Goal: Task Accomplishment & Management: Manage account settings

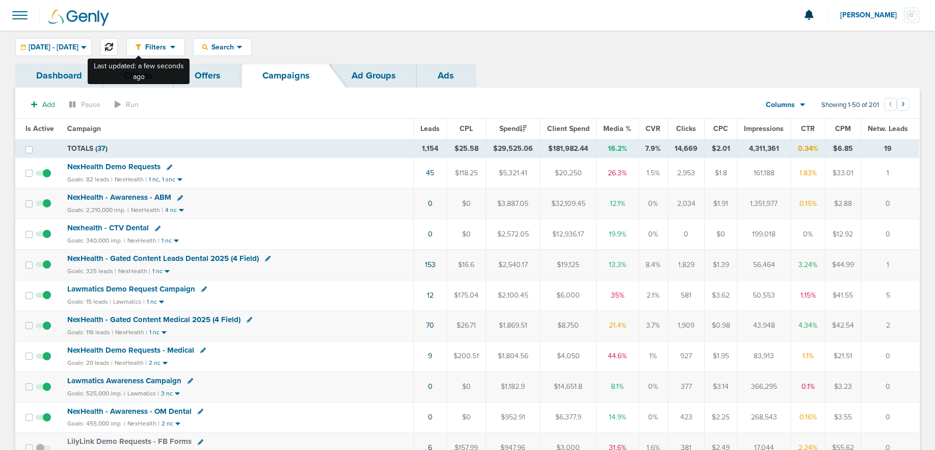
click at [113, 44] on icon at bounding box center [109, 47] width 8 height 8
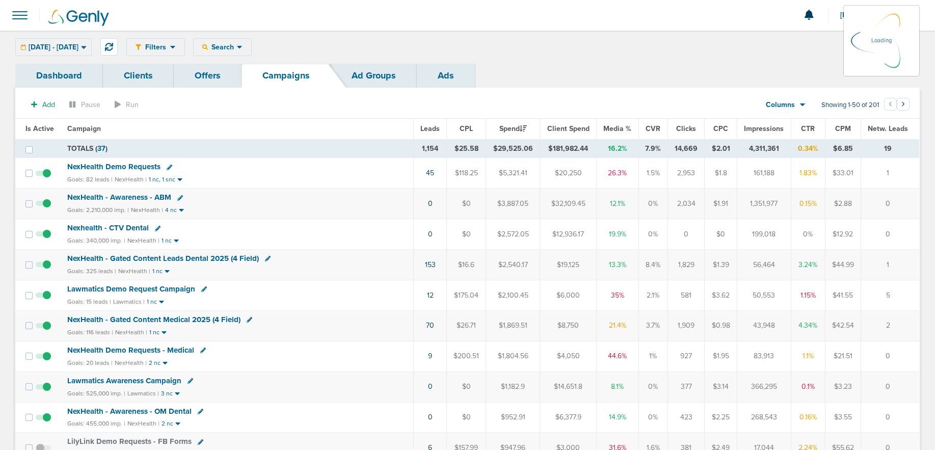
click at [247, 43] on div "Filters Active Only Settings Status Active Inactive Objectives MQL SQL Traffic …" at bounding box center [522, 47] width 793 height 18
click at [237, 48] on span "Search" at bounding box center [222, 47] width 29 height 9
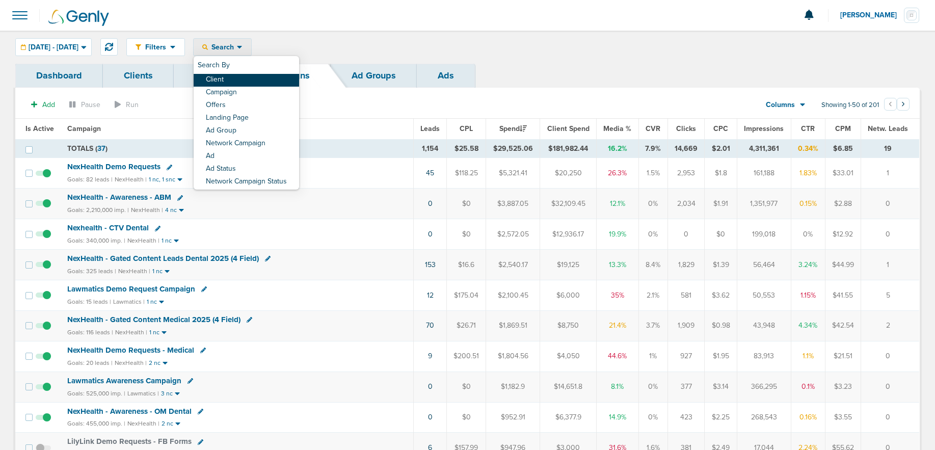
click at [269, 74] on link "Client" at bounding box center [246, 80] width 105 height 13
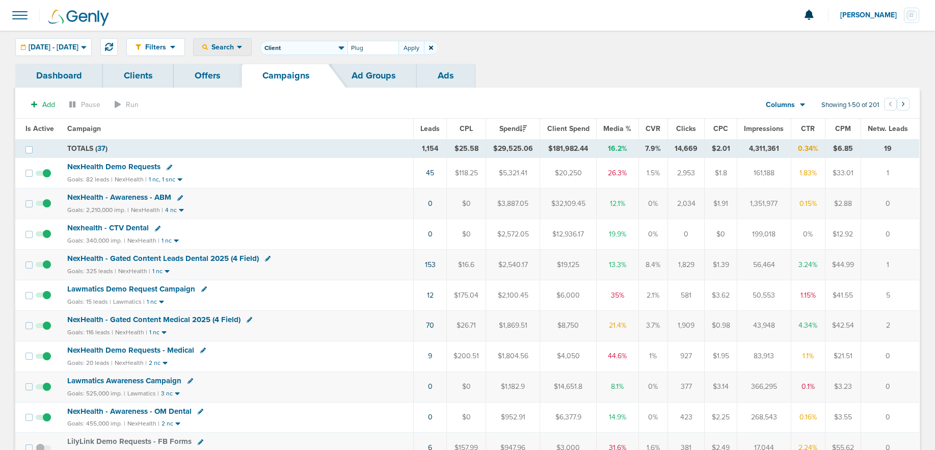
type input "Plug"
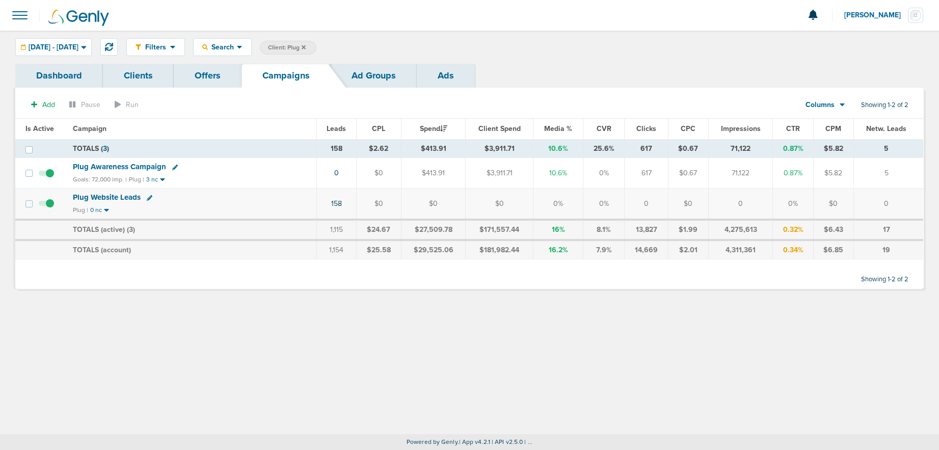
click at [172, 167] on icon at bounding box center [175, 167] width 6 height 6
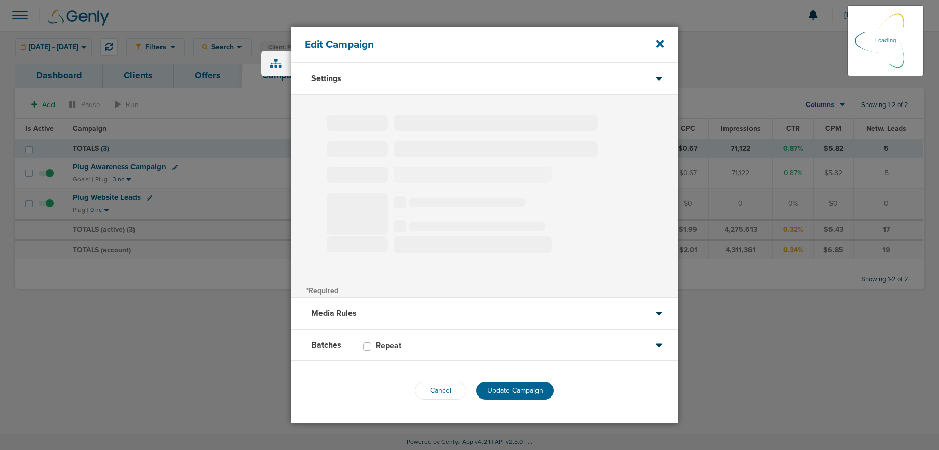
type input "Plug Awareness Campaign"
select select "Awareness"
radio input "true"
select select "readOnly"
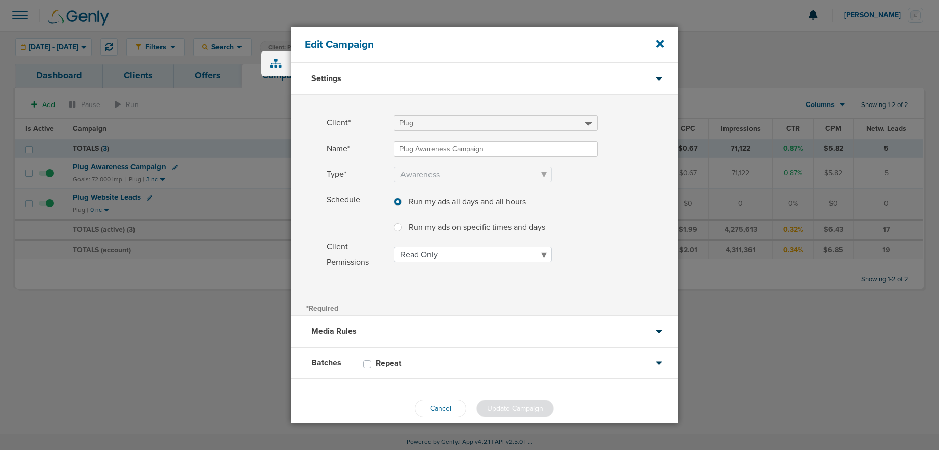
scroll to position [14, 0]
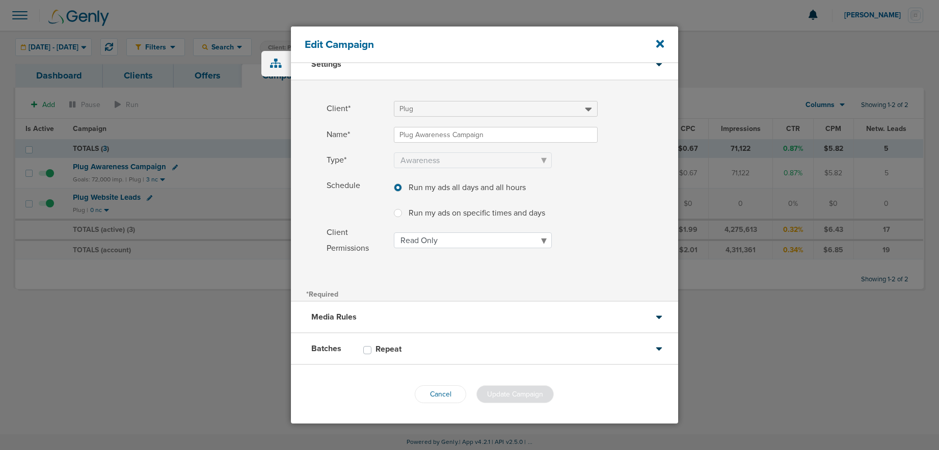
click at [475, 347] on div "Batches Repeat" at bounding box center [484, 349] width 387 height 32
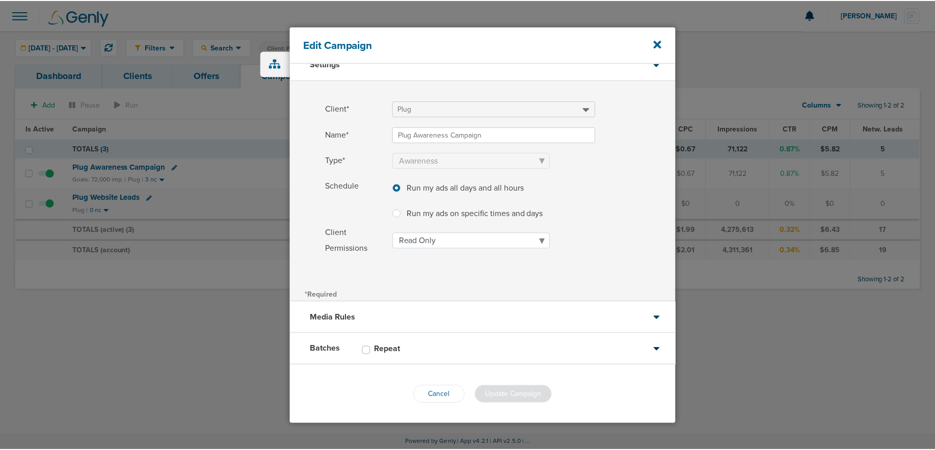
scroll to position [0, 0]
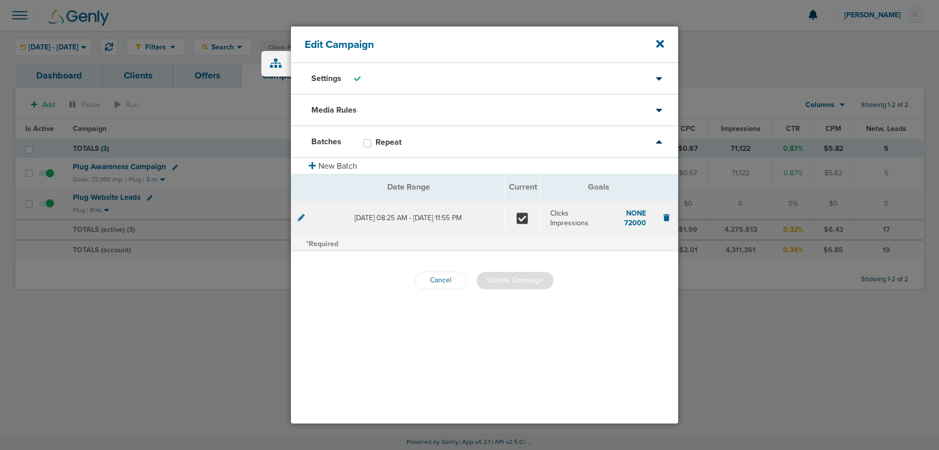
click at [301, 215] on icon at bounding box center [300, 217] width 7 height 7
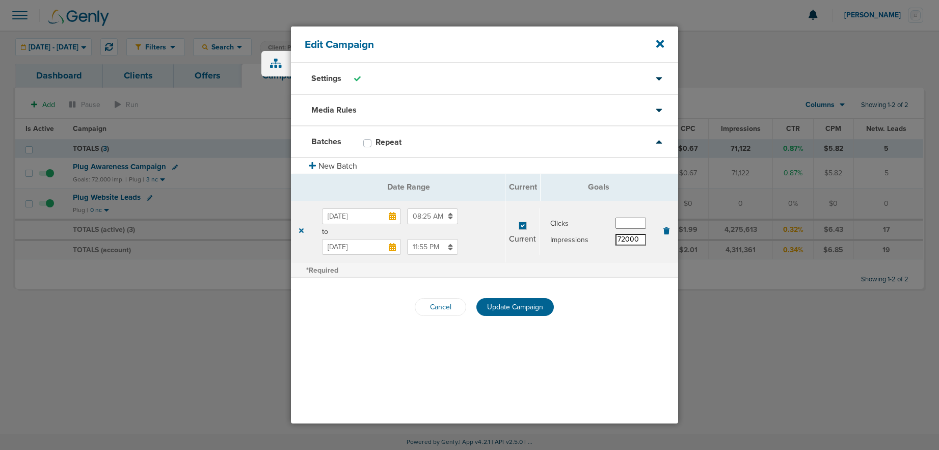
drag, startPoint x: 641, startPoint y: 238, endPoint x: 595, endPoint y: 237, distance: 45.8
click at [595, 237] on div "Impressions 72000" at bounding box center [598, 239] width 96 height 11
type input "144,000"
click at [372, 245] on input "[DATE]" at bounding box center [361, 247] width 79 height 16
click at [428, 270] on th at bounding box center [431, 270] width 19 height 21
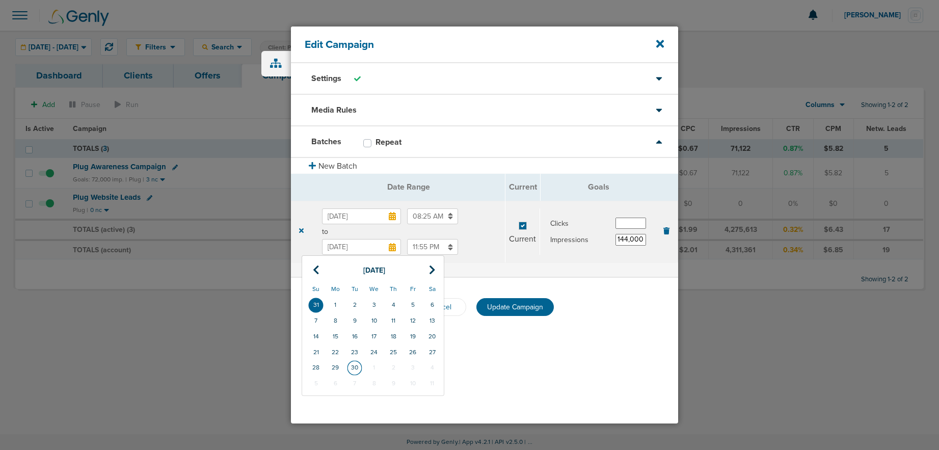
click at [355, 365] on td "30" at bounding box center [354, 368] width 19 height 16
click at [375, 248] on input "[DATE]" at bounding box center [361, 247] width 79 height 16
click at [317, 269] on icon at bounding box center [316, 270] width 7 height 10
click at [358, 380] on td "2" at bounding box center [354, 383] width 19 height 16
type input "[DATE]"
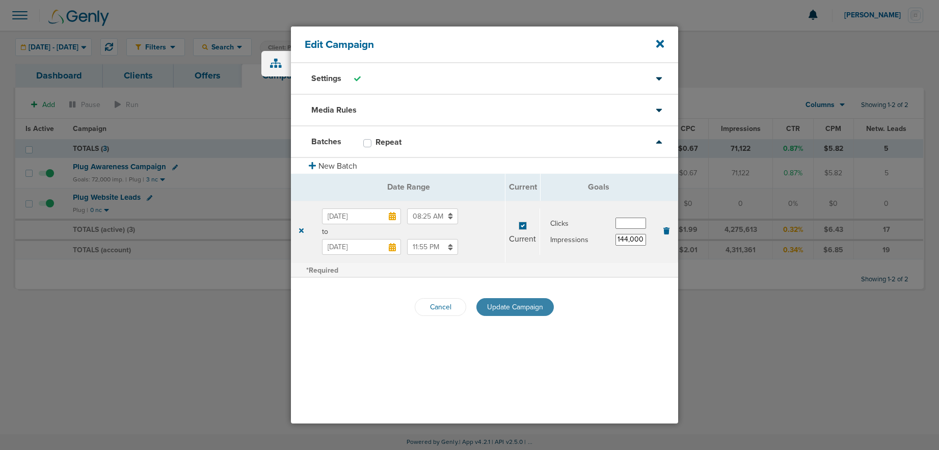
click at [503, 307] on span "Update Campaign" at bounding box center [515, 307] width 56 height 9
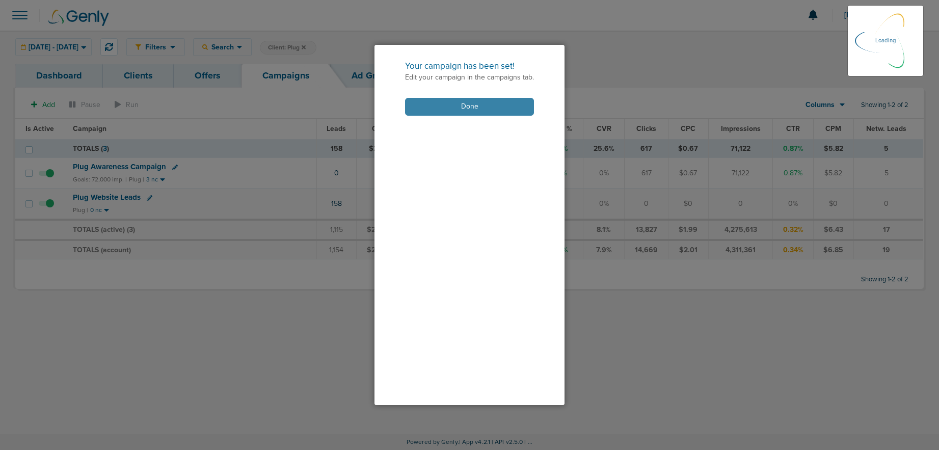
click at [435, 102] on button "Done" at bounding box center [469, 107] width 129 height 18
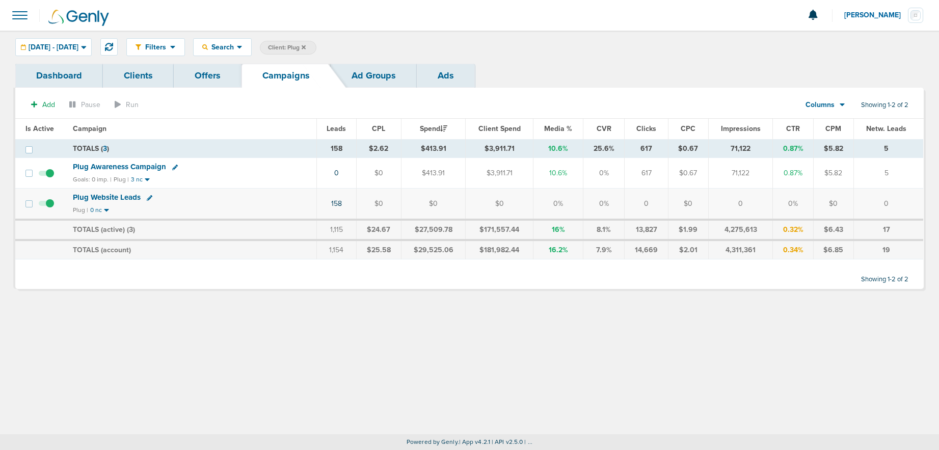
click at [173, 164] on icon at bounding box center [175, 167] width 6 height 6
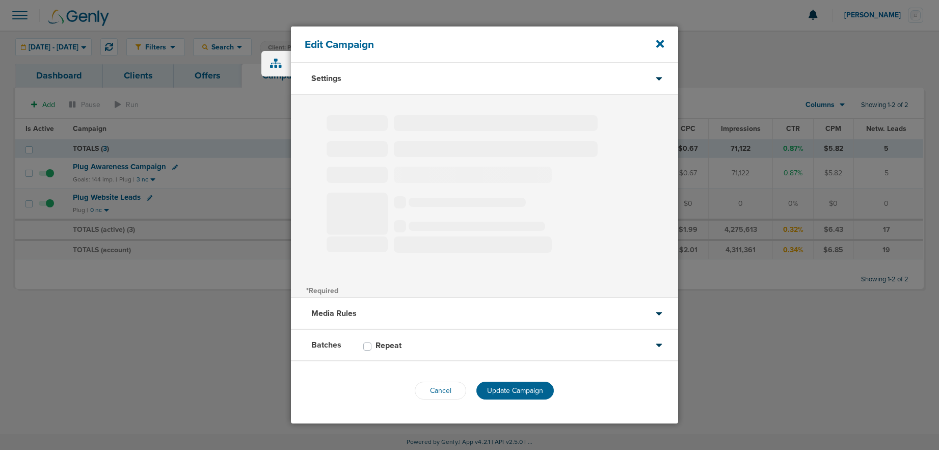
type input "Plug Awareness Campaign"
select select "Awareness"
radio input "true"
select select "readOnly"
type input "50"
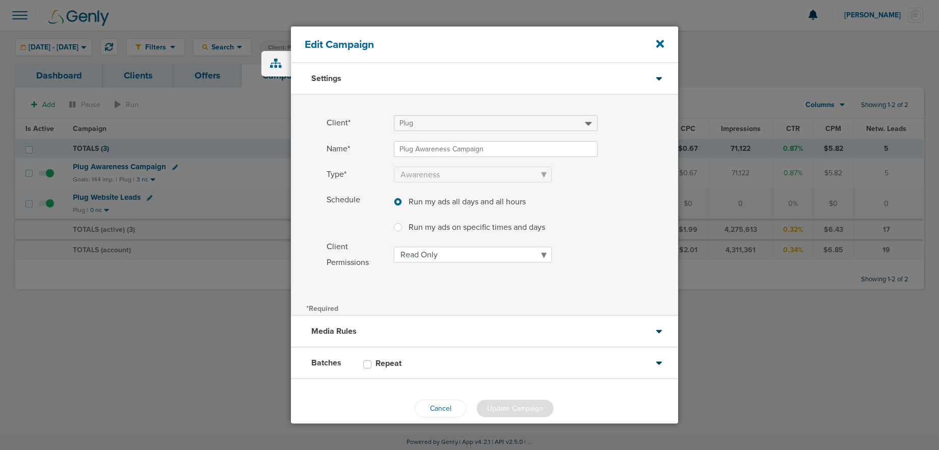
click at [377, 322] on div "Media Rules" at bounding box center [484, 332] width 387 height 32
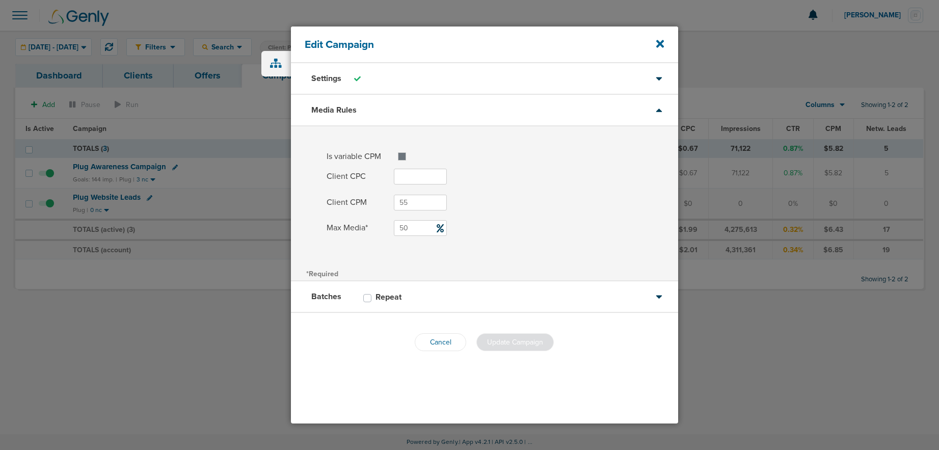
click at [655, 46] on div "Edit Campaign" at bounding box center [484, 44] width 387 height 37
click at [659, 45] on icon at bounding box center [660, 44] width 8 height 8
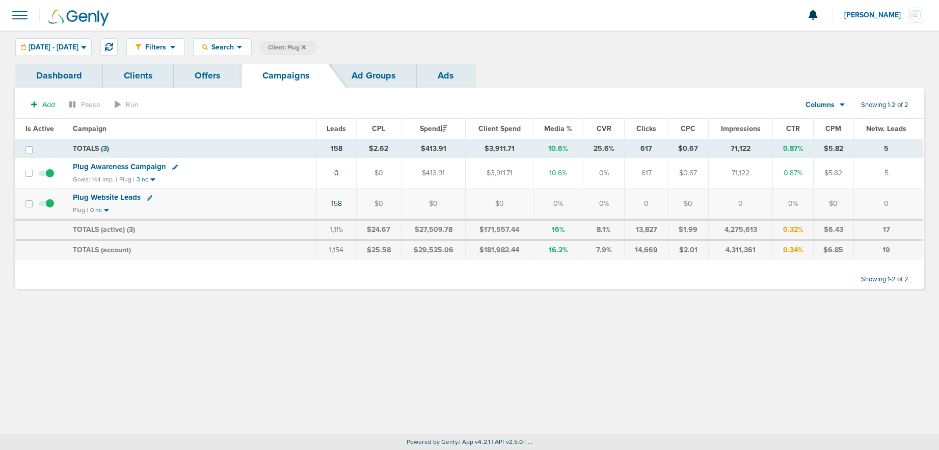
click at [155, 164] on span "Plug Awareness Campaign" at bounding box center [119, 166] width 93 height 9
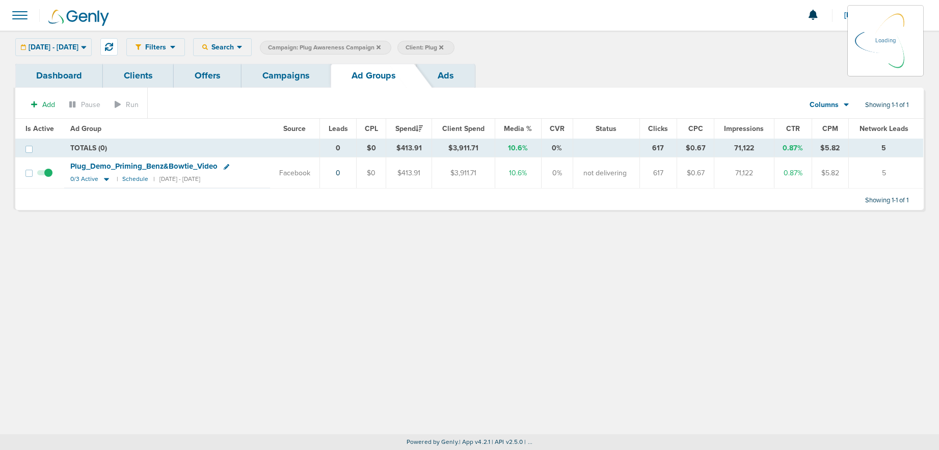
click at [176, 167] on span "Plug_ Demo_ Priming_ Benz&Bowtie_ Video" at bounding box center [143, 165] width 147 height 9
click at [280, 80] on link "Campaigns" at bounding box center [285, 76] width 89 height 24
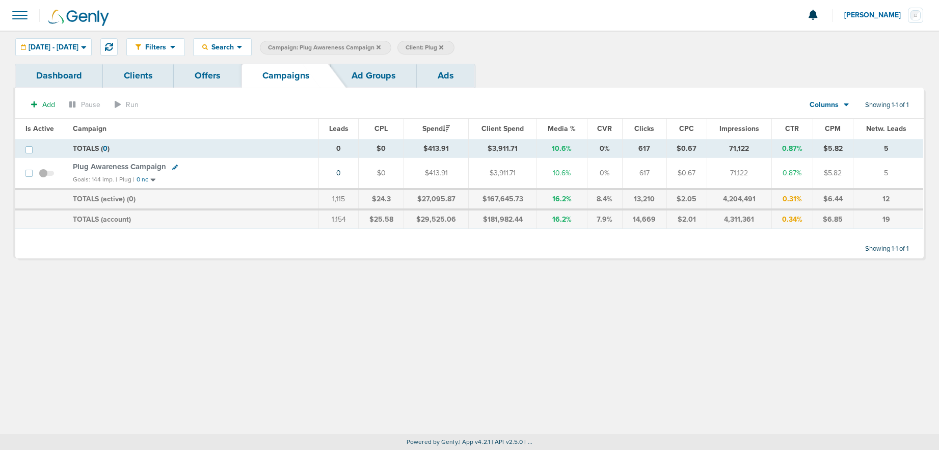
click at [175, 168] on icon at bounding box center [175, 167] width 6 height 6
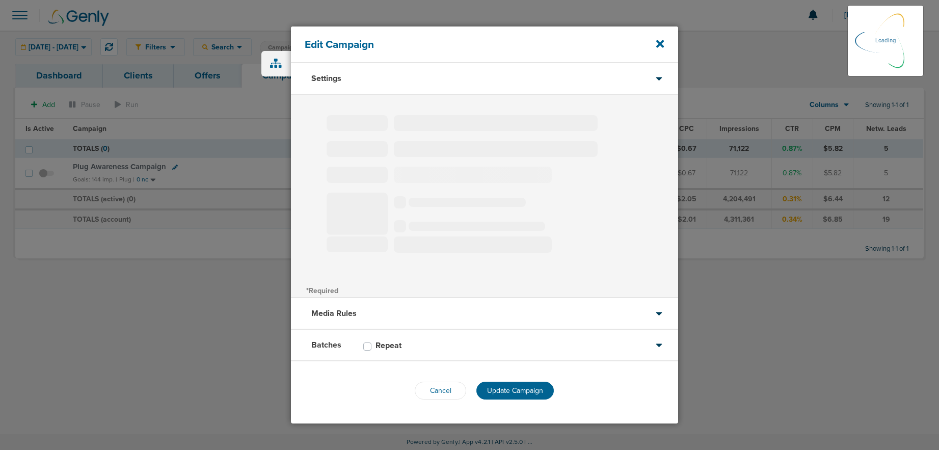
type input "Plug Awareness Campaign"
select select "Awareness"
radio input "true"
select select "readOnly"
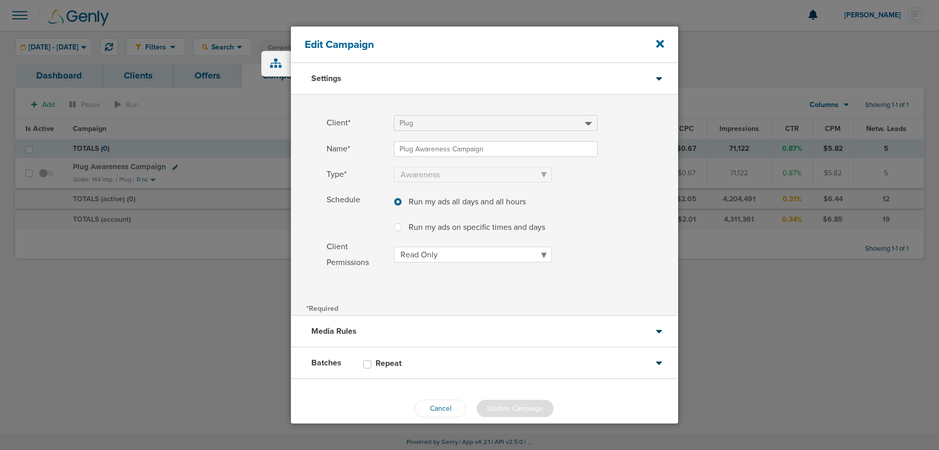
click at [515, 352] on div "Batches Repeat" at bounding box center [484, 363] width 387 height 32
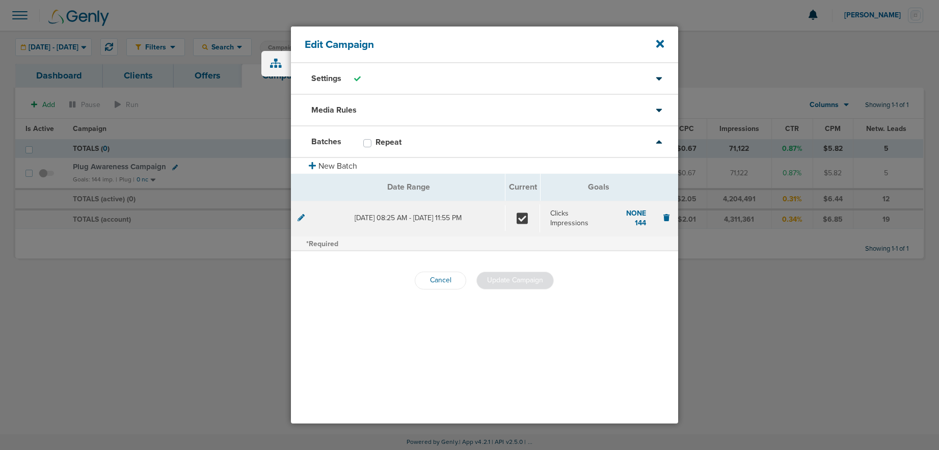
click at [298, 218] on icon at bounding box center [300, 217] width 7 height 7
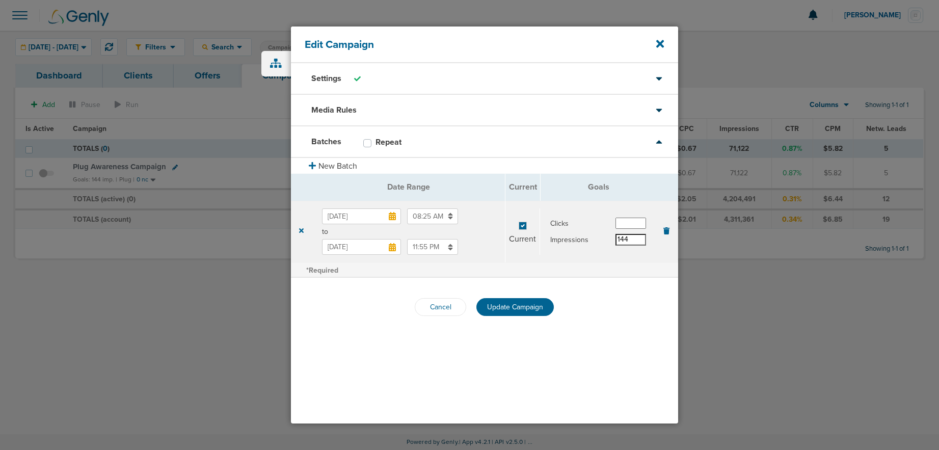
click at [636, 239] on input "144" at bounding box center [630, 239] width 31 height 11
type input "144000"
click at [513, 304] on span "Update Campaign" at bounding box center [515, 307] width 56 height 9
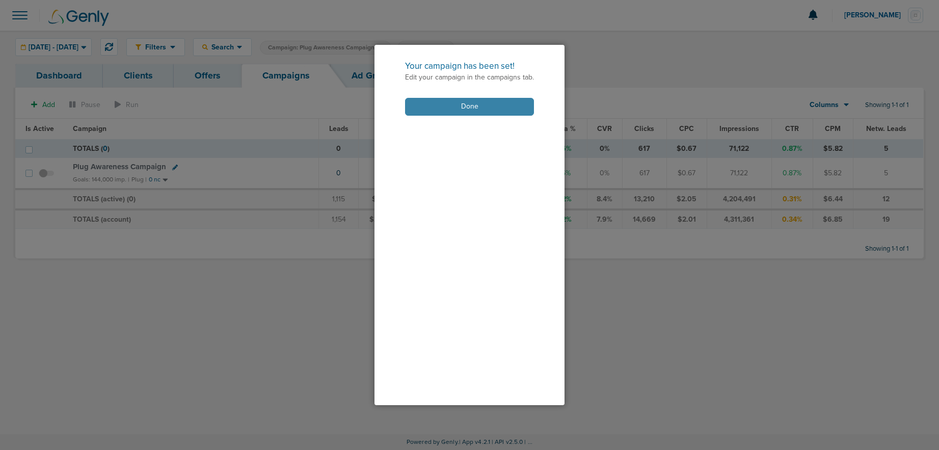
click at [436, 108] on button "Done" at bounding box center [469, 107] width 129 height 18
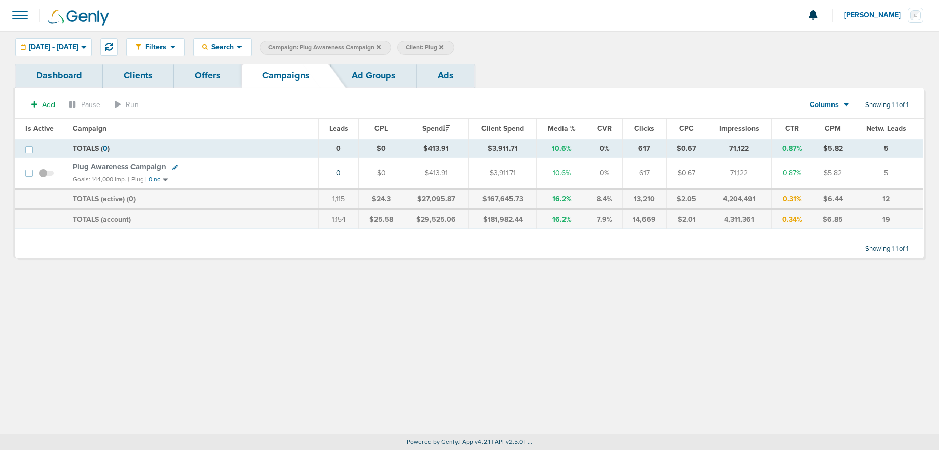
click at [48, 178] on span at bounding box center [46, 178] width 15 height 0
click at [46, 175] on input "checkbox" at bounding box center [46, 175] width 0 height 0
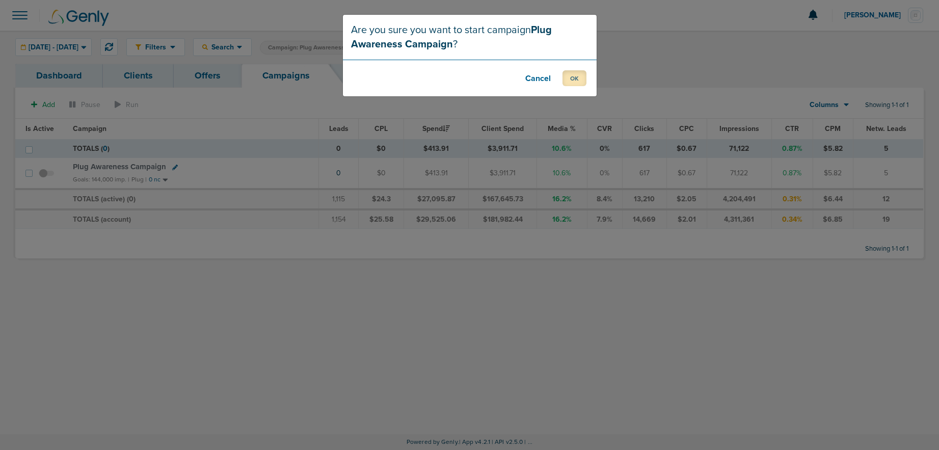
click at [572, 74] on button "OK" at bounding box center [574, 78] width 24 height 16
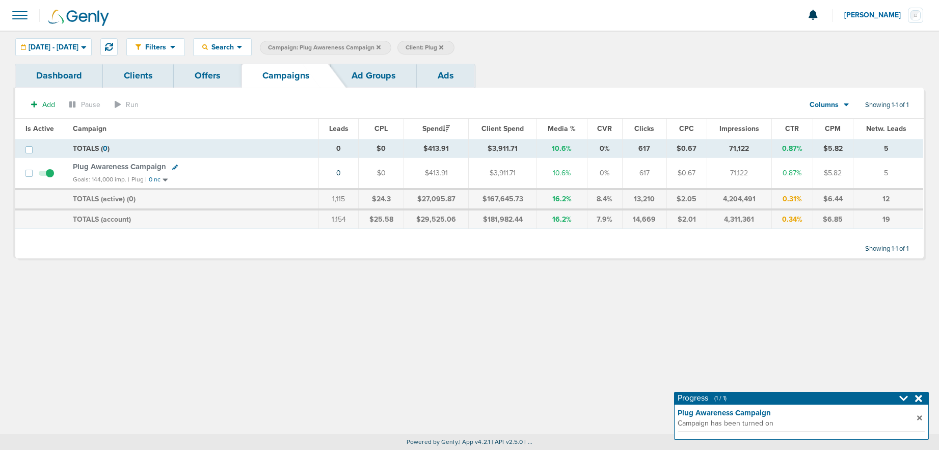
click at [122, 165] on span "Plug Awareness Campaign" at bounding box center [119, 166] width 93 height 9
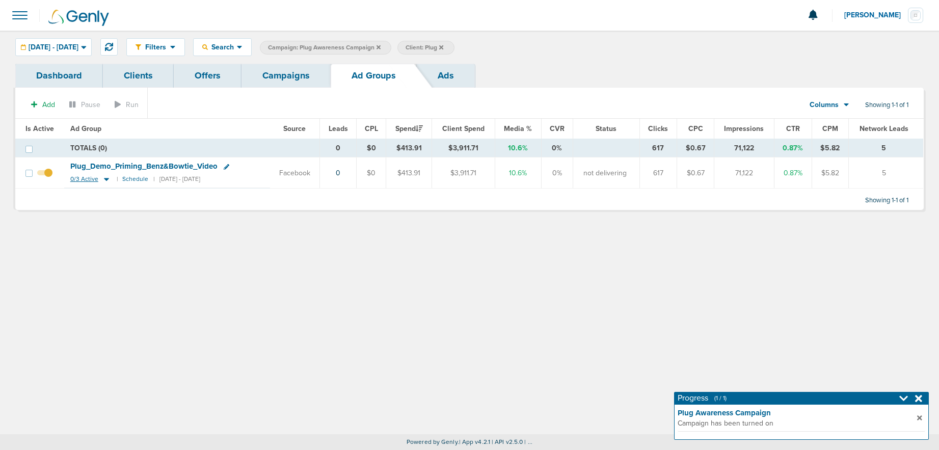
click at [103, 176] on icon at bounding box center [106, 179] width 10 height 9
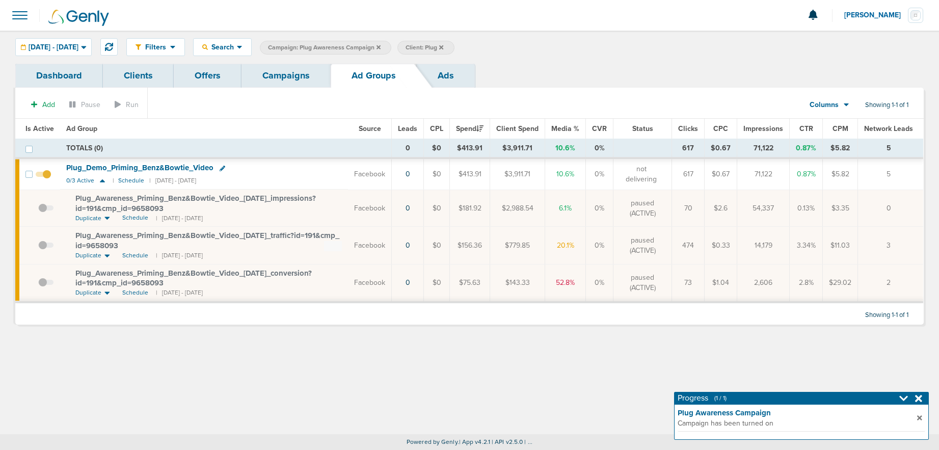
click at [42, 213] on span at bounding box center [45, 213] width 15 height 0
click at [38, 210] on input "checkbox" at bounding box center [38, 210] width 0 height 0
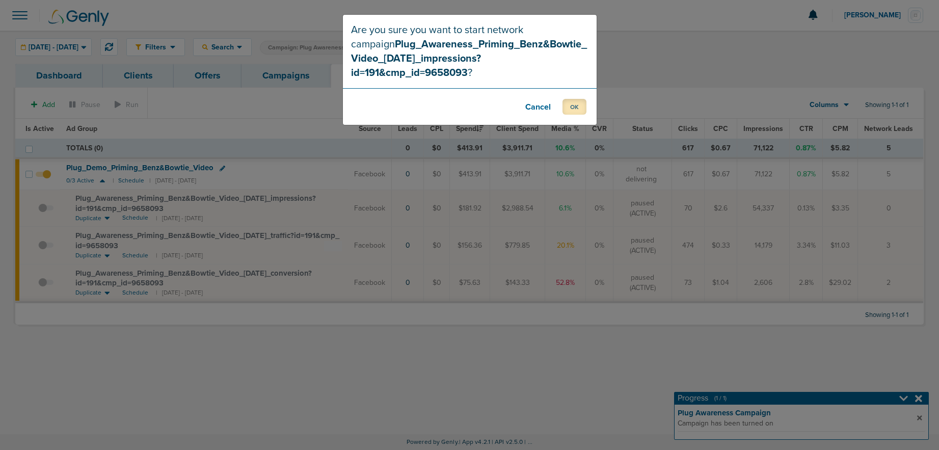
drag, startPoint x: 573, startPoint y: 95, endPoint x: 357, endPoint y: 140, distance: 221.1
click at [568, 99] on button "OK" at bounding box center [574, 107] width 24 height 16
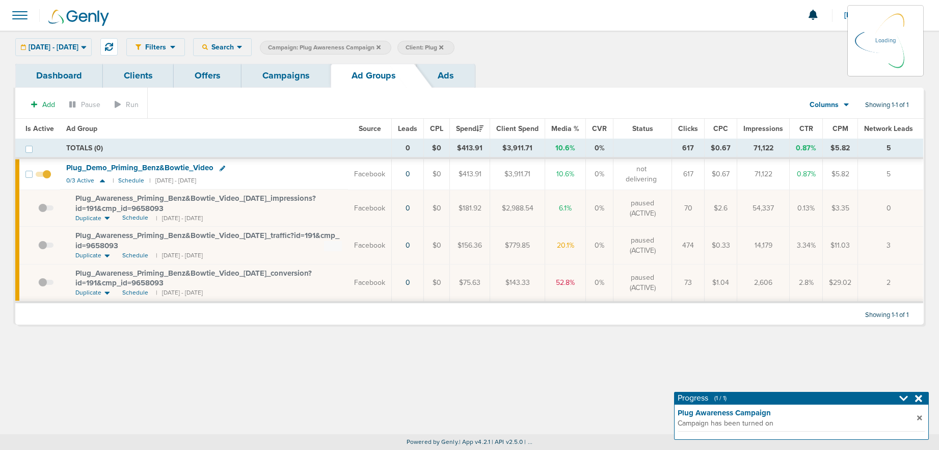
click at [43, 246] on td at bounding box center [46, 245] width 28 height 37
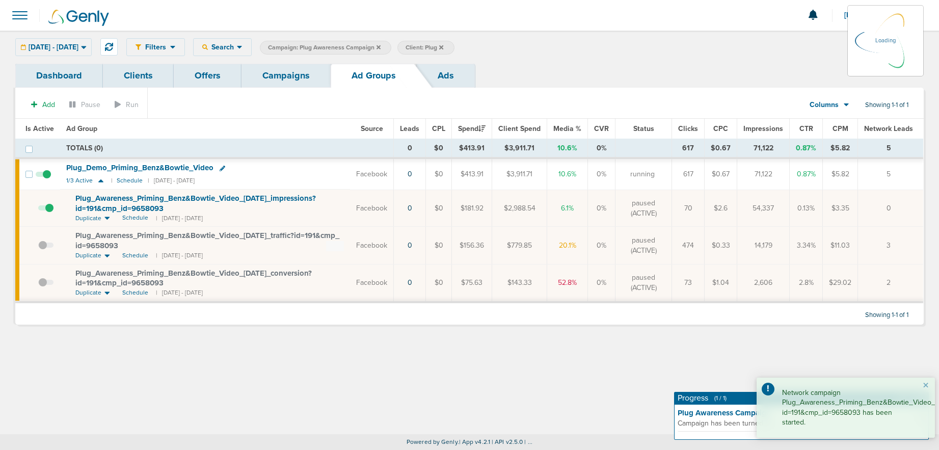
click at [42, 243] on td at bounding box center [46, 245] width 28 height 37
click at [42, 250] on span at bounding box center [45, 250] width 15 height 0
click at [38, 248] on input "checkbox" at bounding box center [38, 248] width 0 height 0
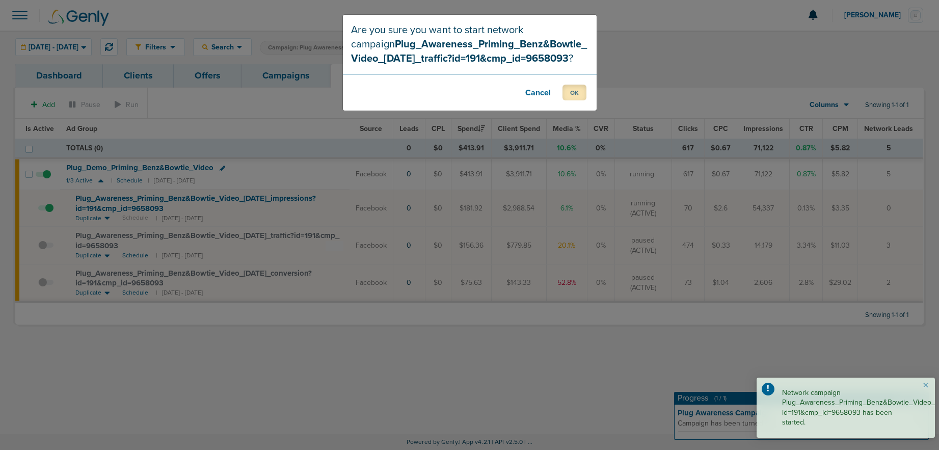
click at [569, 92] on button "OK" at bounding box center [574, 93] width 24 height 16
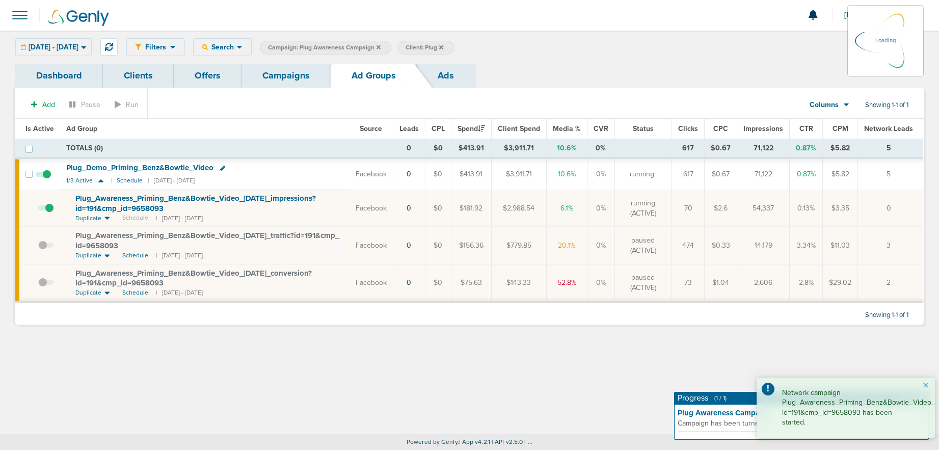
click at [44, 282] on td at bounding box center [46, 283] width 28 height 38
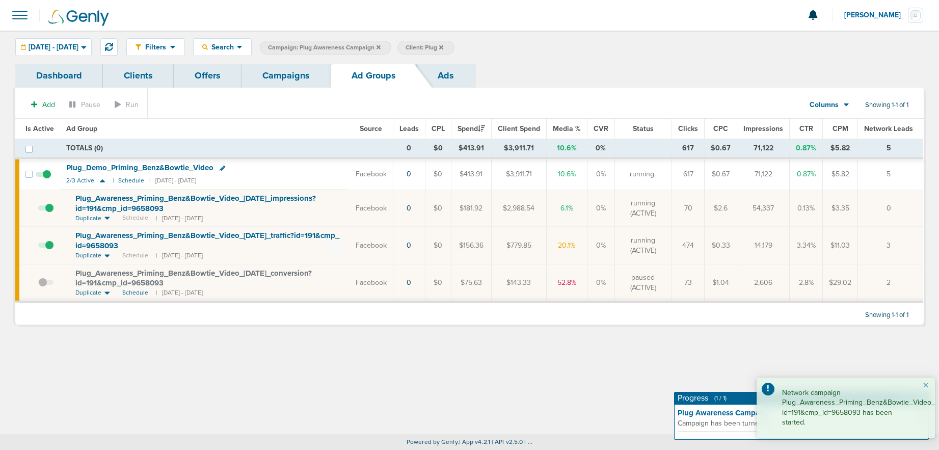
click at [47, 288] on span at bounding box center [45, 288] width 15 height 0
click at [38, 285] on input "checkbox" at bounding box center [38, 285] width 0 height 0
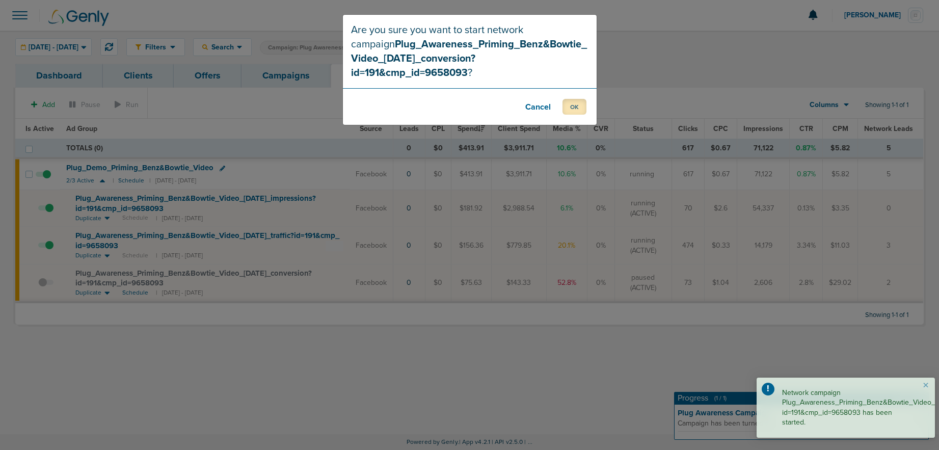
drag, startPoint x: 580, startPoint y: 93, endPoint x: 575, endPoint y: 103, distance: 11.2
click at [579, 99] on button "OK" at bounding box center [574, 107] width 24 height 16
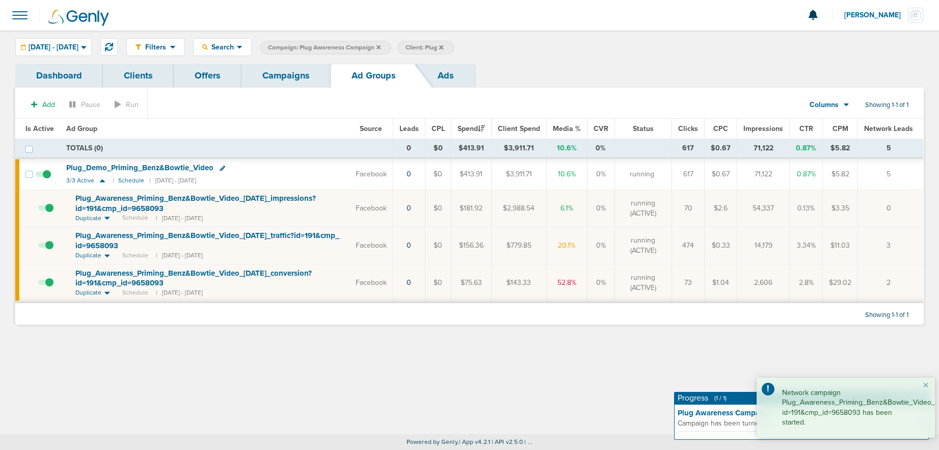
click at [299, 75] on link "Campaigns" at bounding box center [285, 76] width 89 height 24
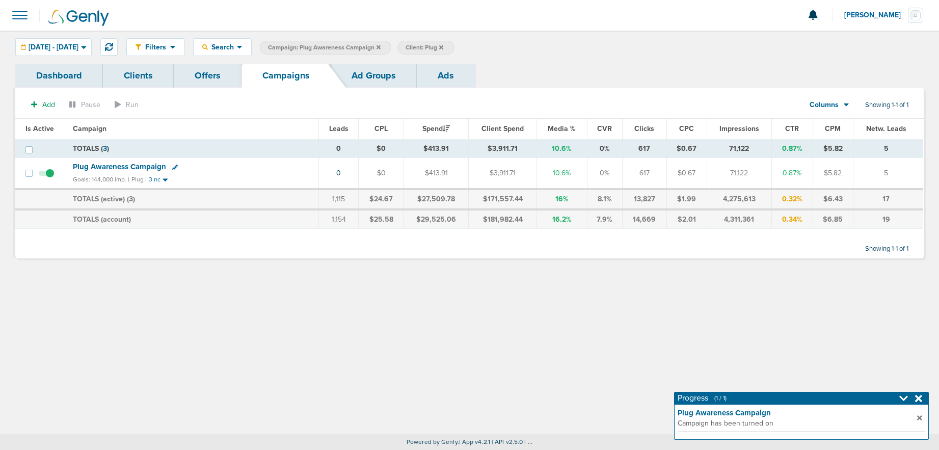
click at [380, 47] on icon at bounding box center [378, 47] width 4 height 6
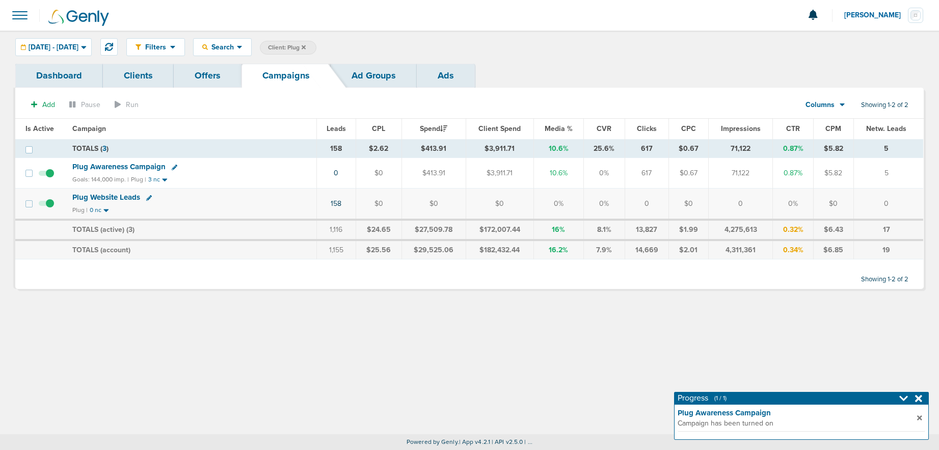
click at [306, 47] on icon at bounding box center [303, 47] width 4 height 6
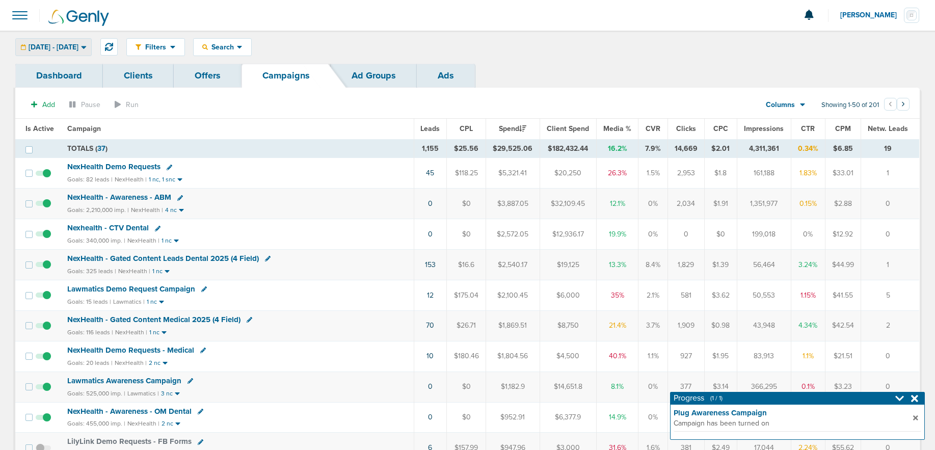
click at [54, 45] on span "[DATE] - [DATE]" at bounding box center [54, 47] width 50 height 7
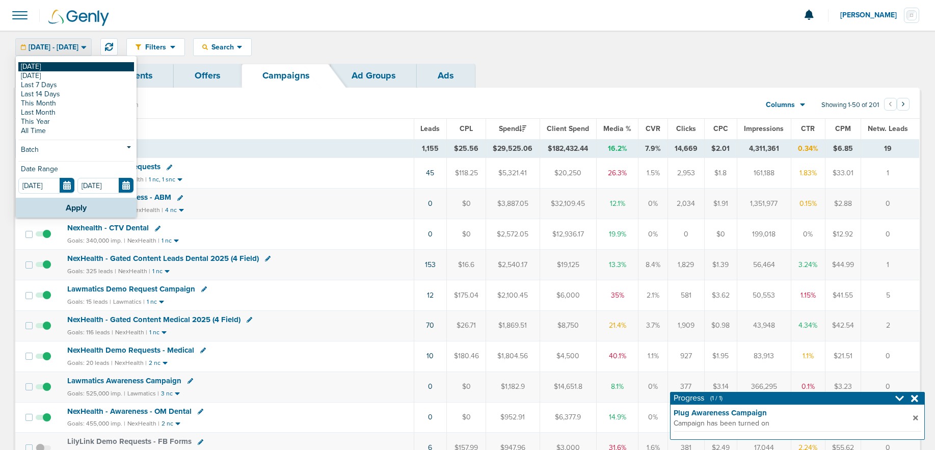
click at [55, 62] on link "[DATE]" at bounding box center [76, 66] width 116 height 9
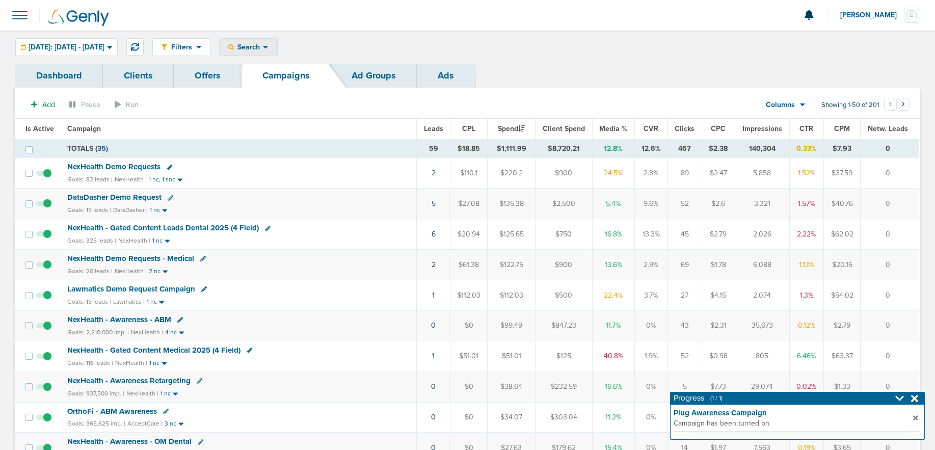
click at [263, 46] on span "Search" at bounding box center [248, 47] width 29 height 9
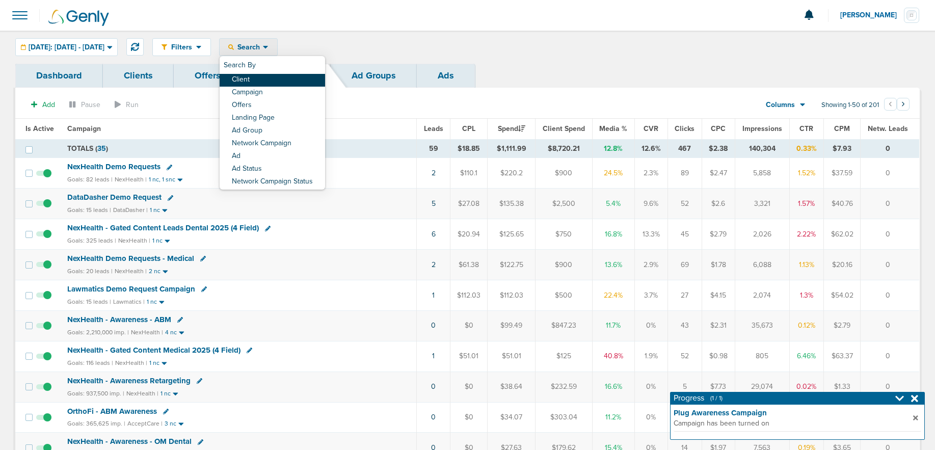
click at [278, 77] on link "Client" at bounding box center [272, 80] width 105 height 13
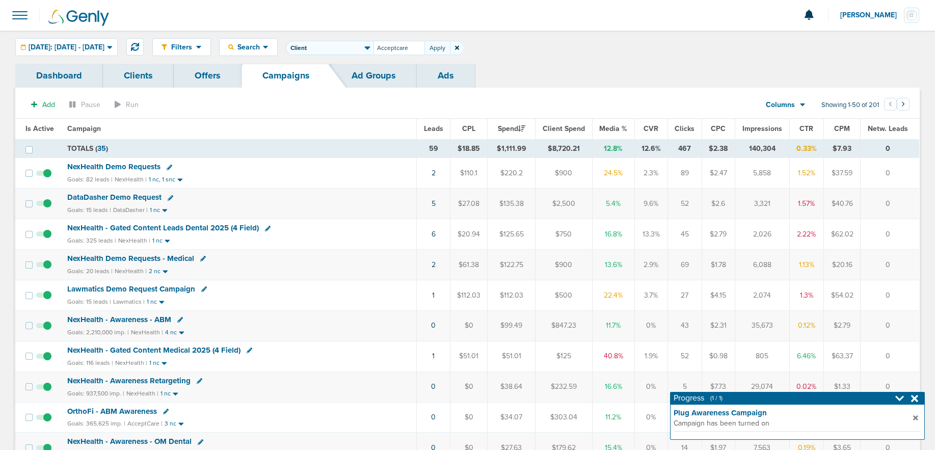
type input "Acceptcare"
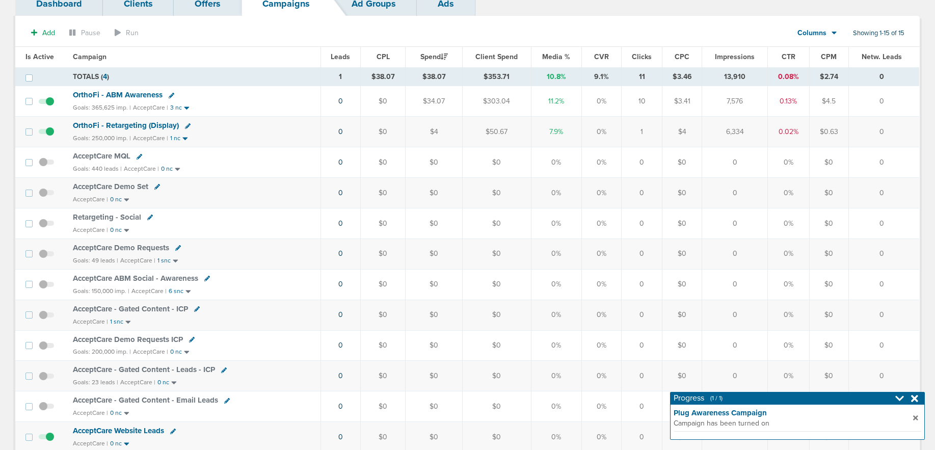
scroll to position [73, 0]
click at [145, 246] on span "AcceptCare Demo Requests" at bounding box center [121, 246] width 96 height 9
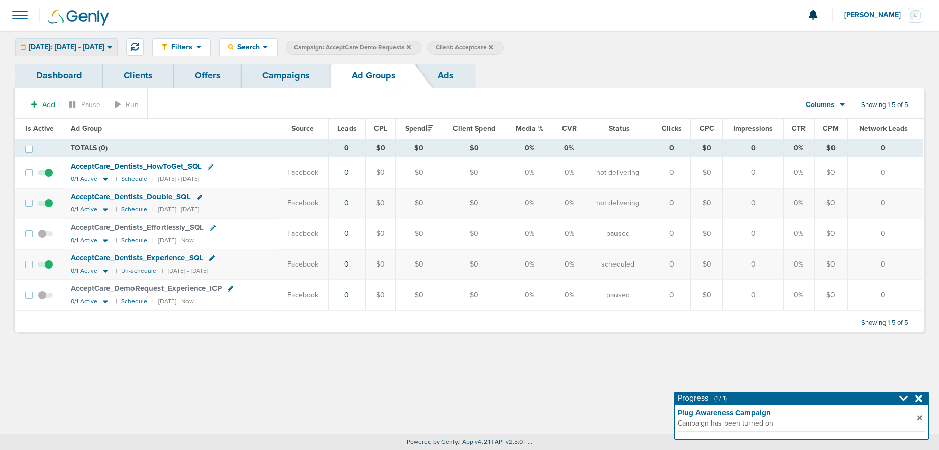
click at [73, 46] on span "[DATE]: [DATE] - [DATE]" at bounding box center [67, 47] width 76 height 7
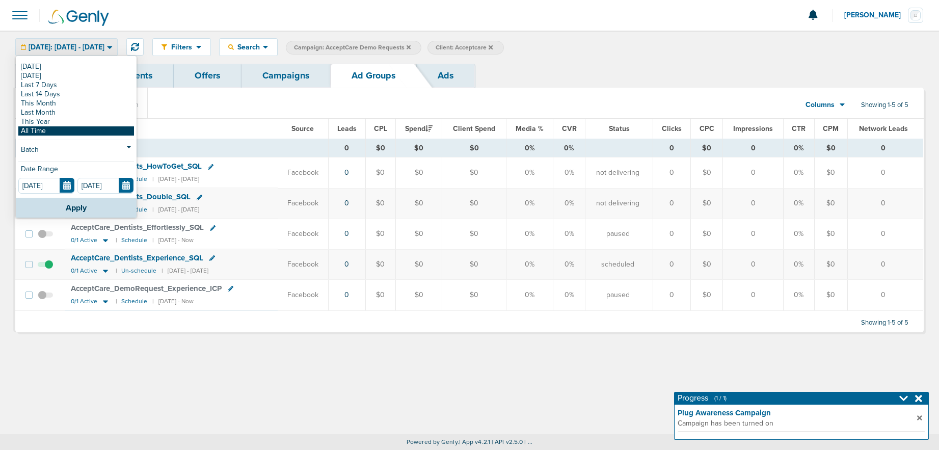
click at [38, 129] on link "All Time" at bounding box center [76, 130] width 116 height 9
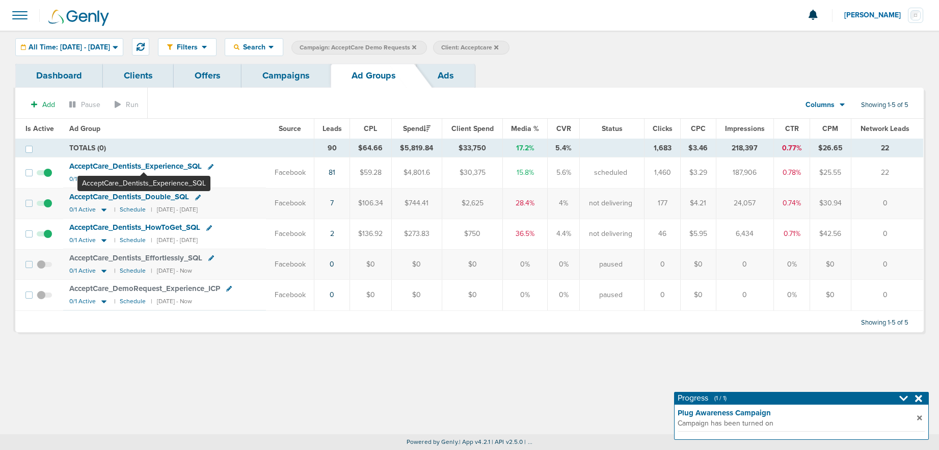
click at [144, 165] on span "AcceptCare_ Dentists_ Experience_ SQL" at bounding box center [135, 165] width 132 height 9
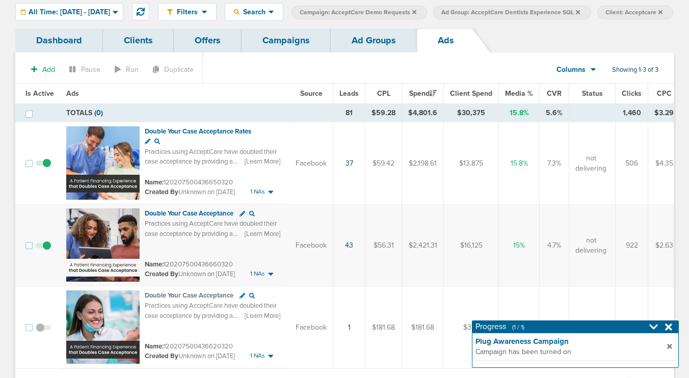
scroll to position [36, 0]
click at [376, 52] on link "Ad Groups" at bounding box center [374, 40] width 86 height 24
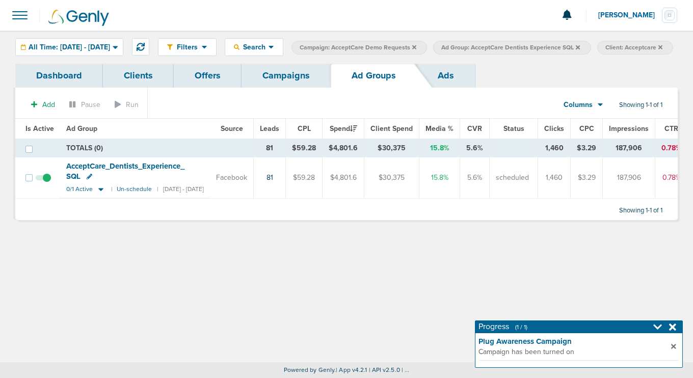
click at [580, 48] on icon at bounding box center [577, 47] width 4 height 4
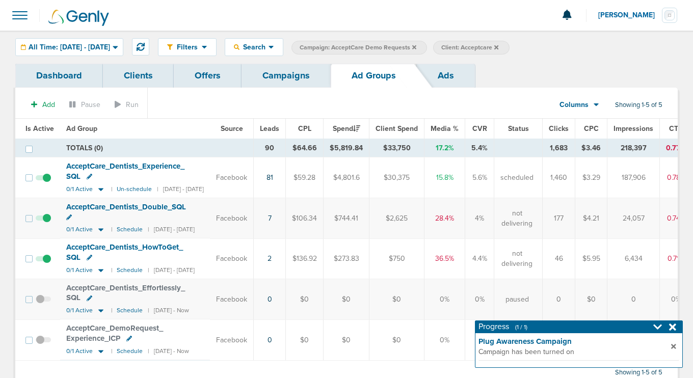
click at [458, 77] on link "Ads" at bounding box center [446, 76] width 58 height 24
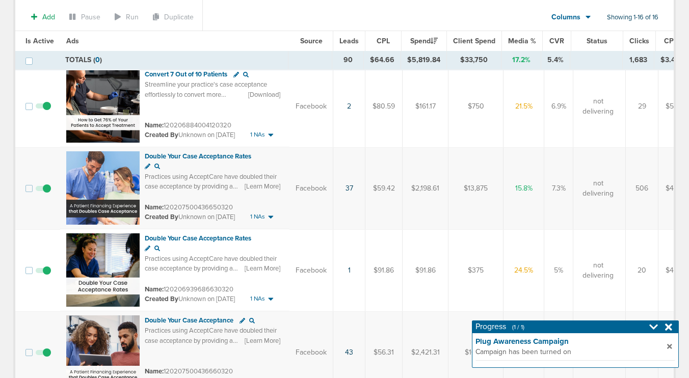
scroll to position [70, 0]
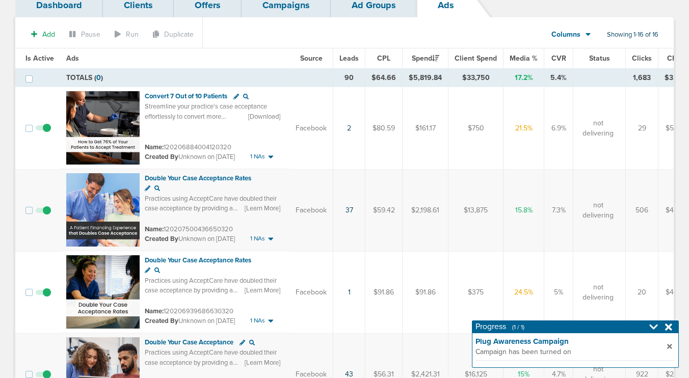
click at [349, 61] on span "Leads" at bounding box center [348, 58] width 19 height 9
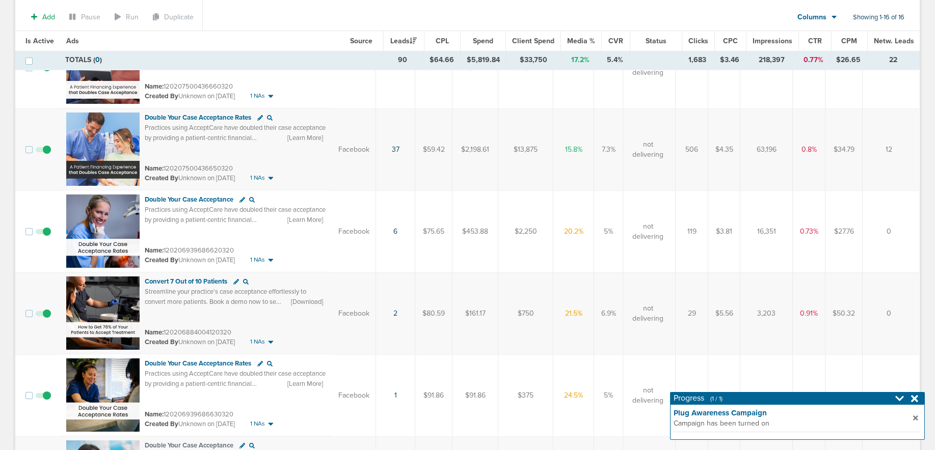
scroll to position [0, 0]
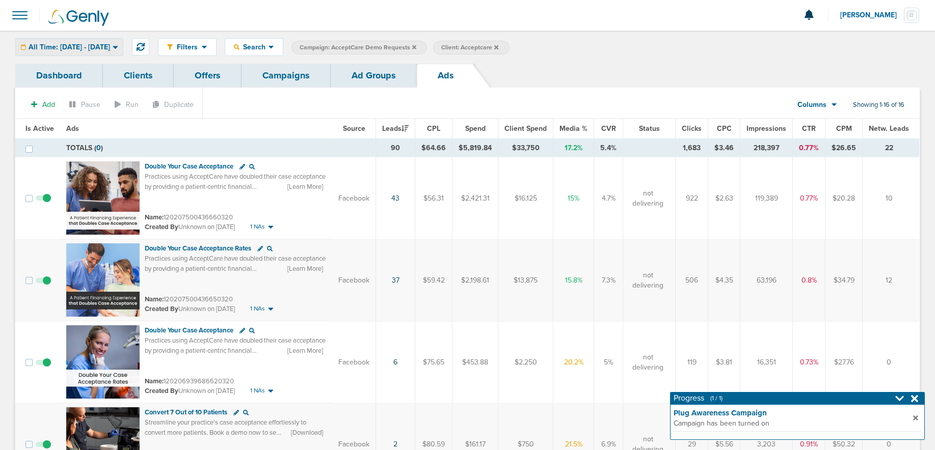
click at [71, 42] on div "All Time: [DATE] - [DATE]" at bounding box center [69, 47] width 107 height 17
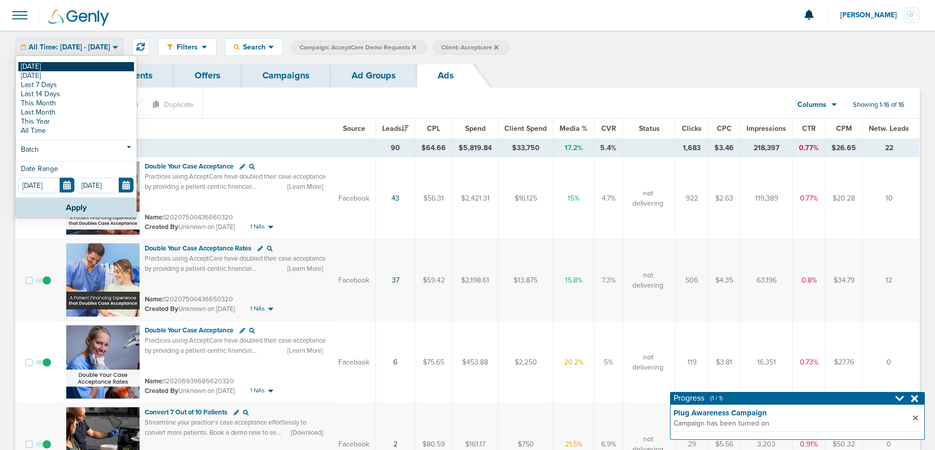
click at [65, 65] on link "[DATE]" at bounding box center [76, 66] width 116 height 9
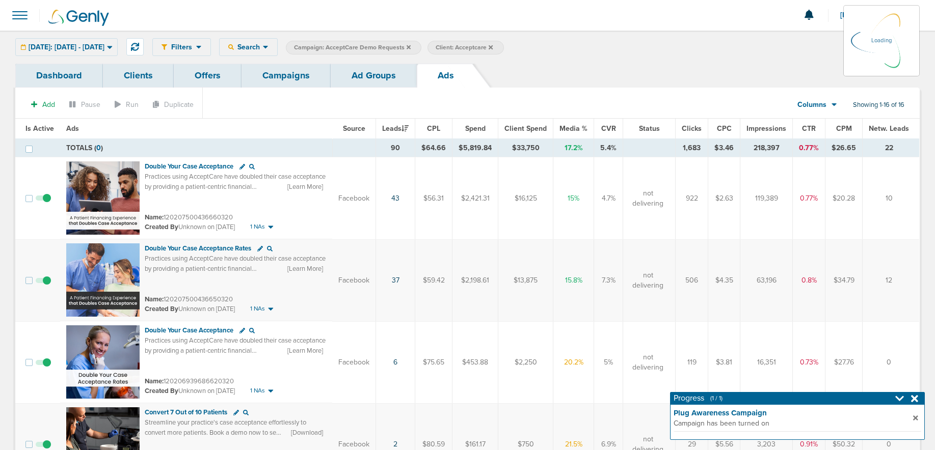
click at [263, 78] on link "Campaigns" at bounding box center [285, 76] width 89 height 24
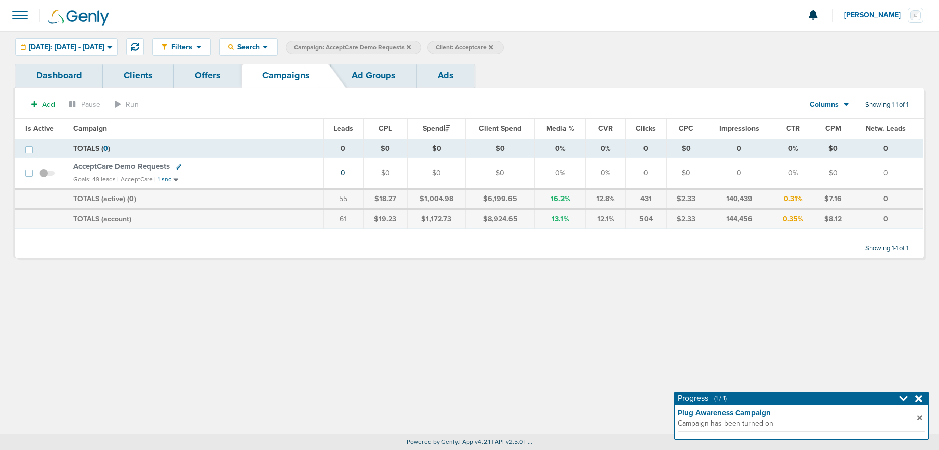
click at [410, 47] on icon at bounding box center [408, 47] width 4 height 4
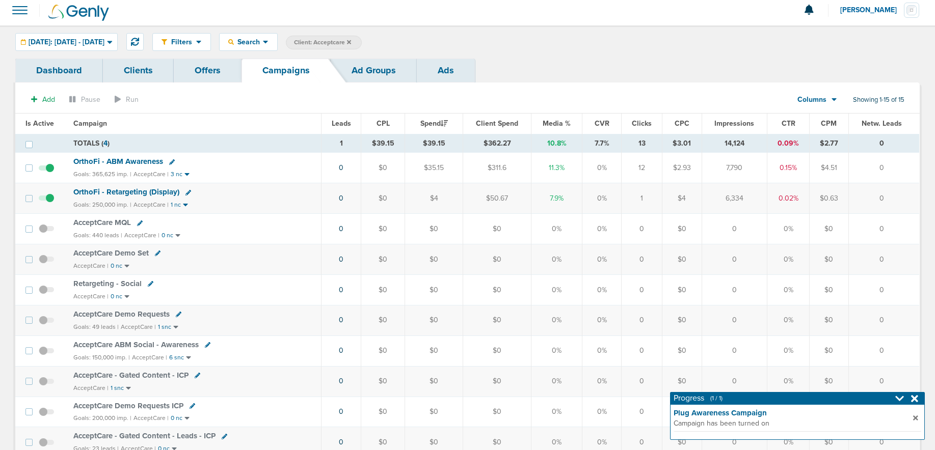
click at [362, 47] on label "Client: Acceptcare" at bounding box center [324, 43] width 76 height 14
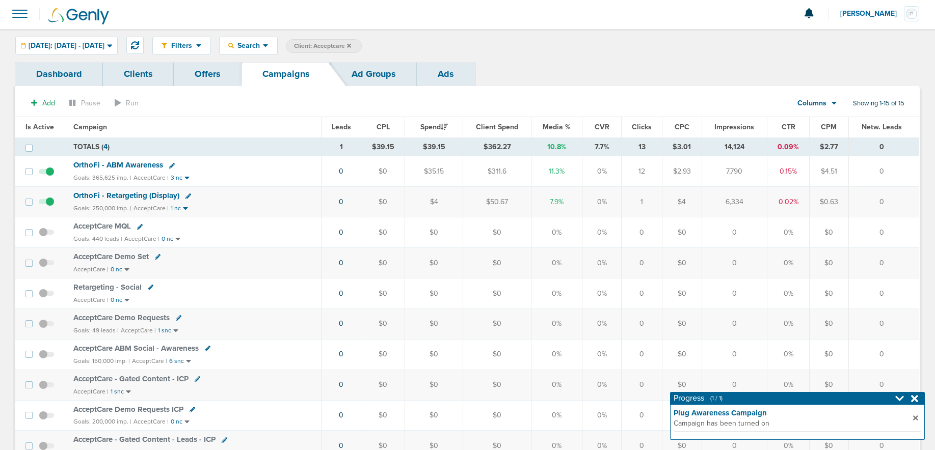
scroll to position [1, 0]
click at [351, 47] on icon at bounding box center [349, 47] width 4 height 6
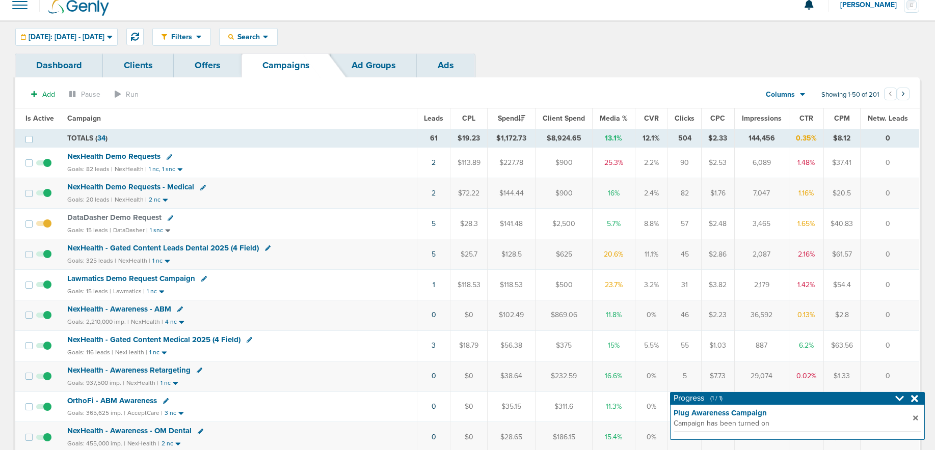
scroll to position [19, 0]
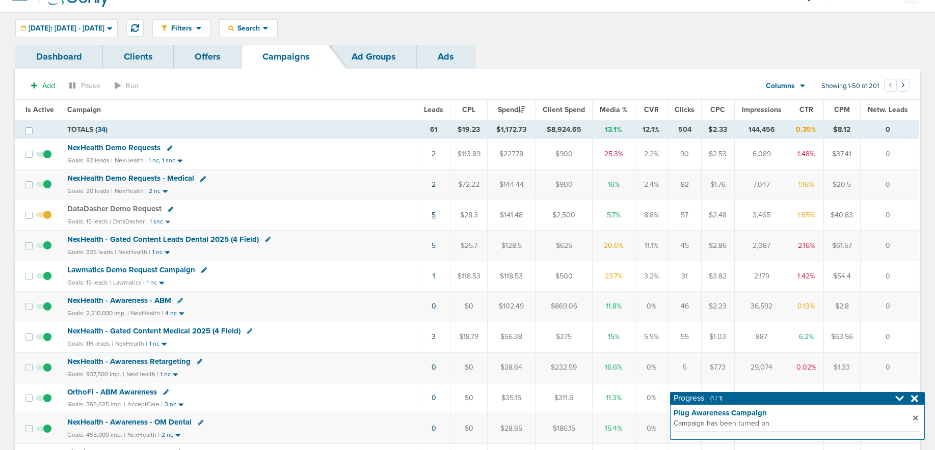
click at [433, 213] on link "5" at bounding box center [433, 215] width 4 height 9
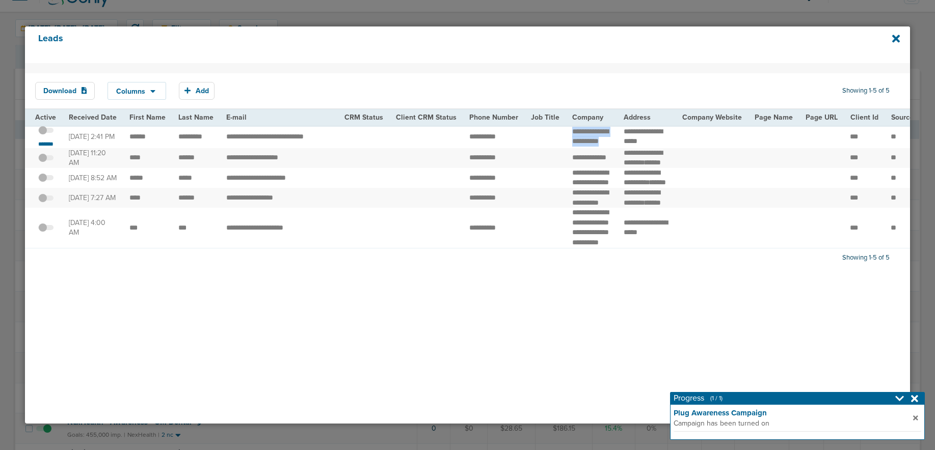
drag, startPoint x: 577, startPoint y: 159, endPoint x: 561, endPoint y: 135, distance: 29.4
click at [566, 135] on td "**********" at bounding box center [591, 136] width 51 height 23
click at [51, 148] on small "*******" at bounding box center [45, 144] width 21 height 8
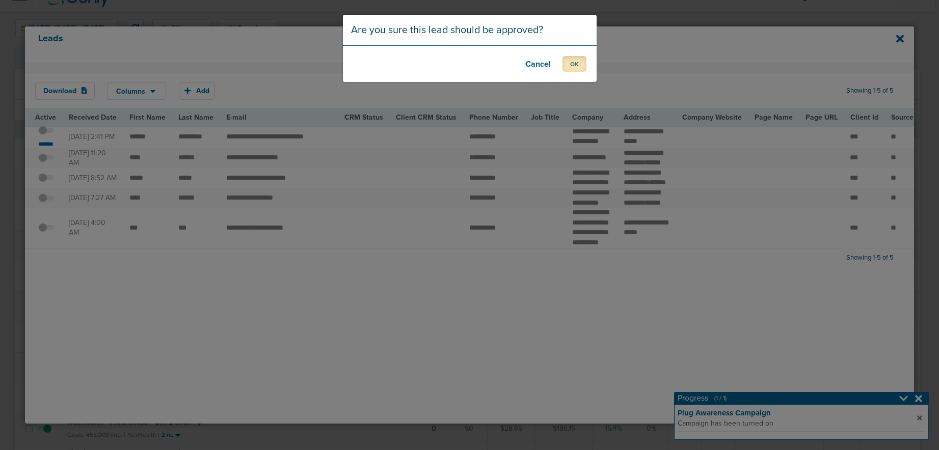
click at [568, 65] on button "OK" at bounding box center [574, 64] width 24 height 16
drag, startPoint x: 570, startPoint y: 64, endPoint x: 576, endPoint y: 64, distance: 5.6
click at [572, 64] on button "OK" at bounding box center [574, 64] width 24 height 16
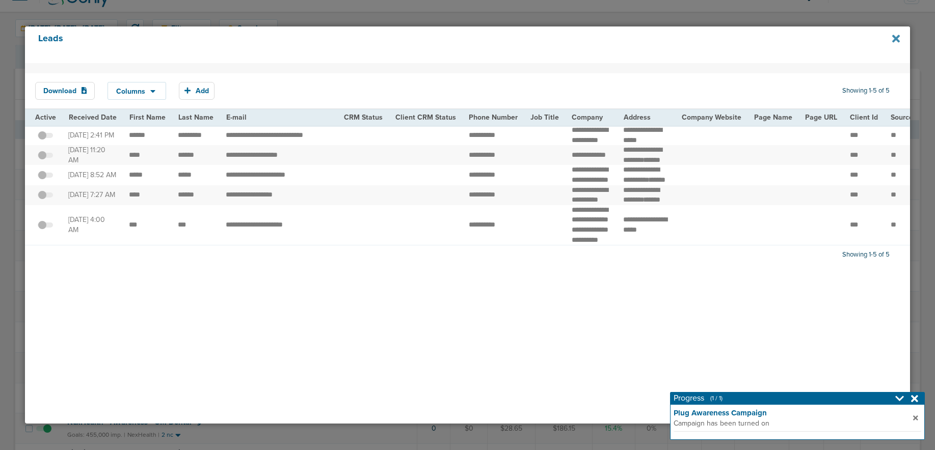
click at [892, 39] on icon at bounding box center [896, 38] width 8 height 11
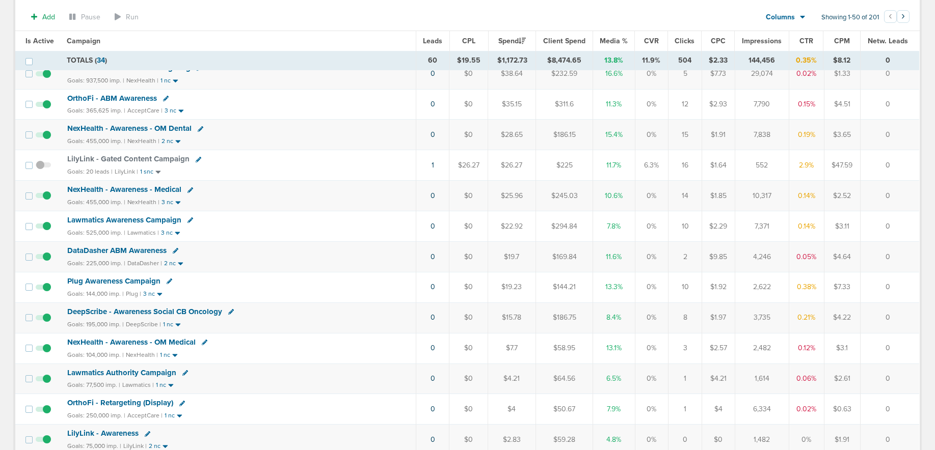
scroll to position [368, 0]
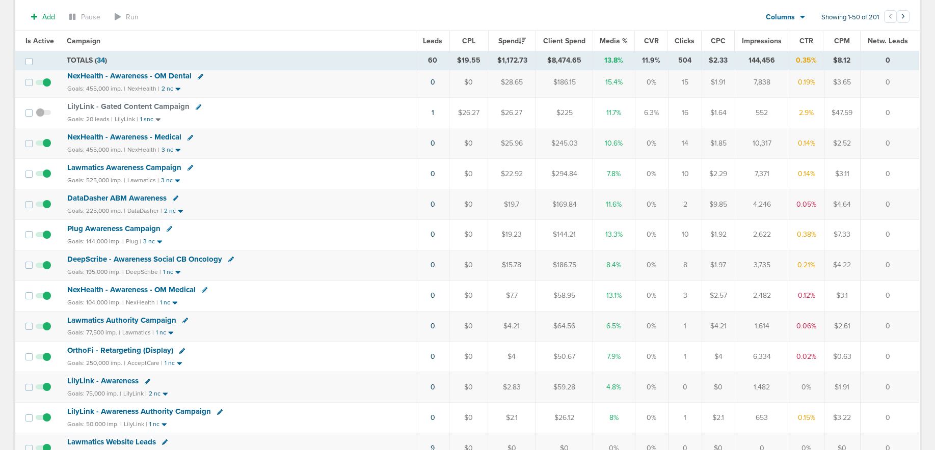
click at [167, 229] on icon at bounding box center [170, 229] width 6 height 6
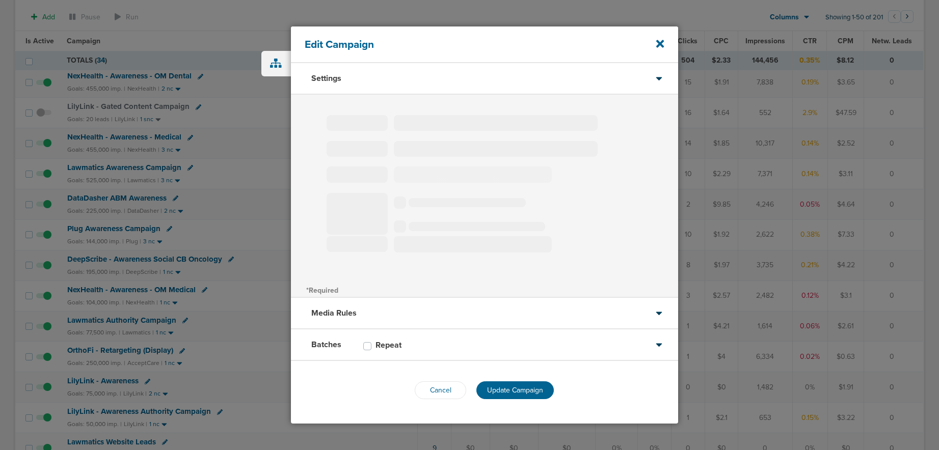
type input "Plug Awareness Campaign"
select select "Awareness"
radio input "true"
select select "readOnly"
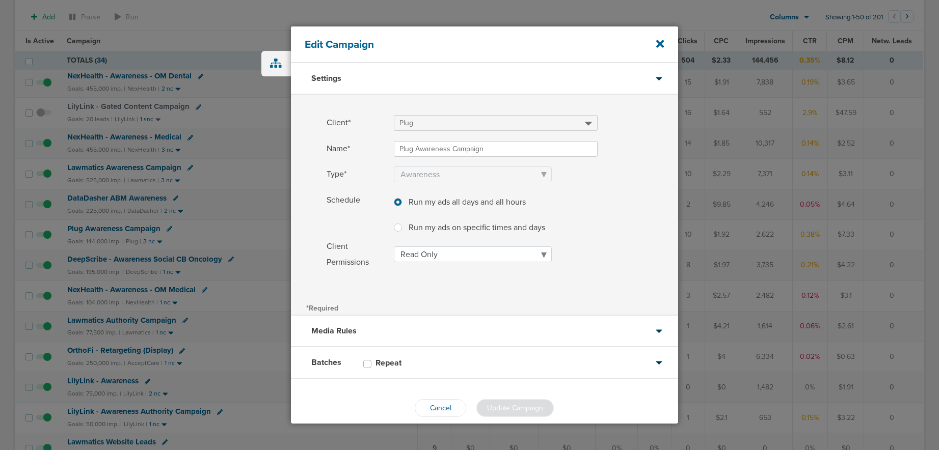
click at [441, 339] on div "Media Rules" at bounding box center [484, 332] width 387 height 32
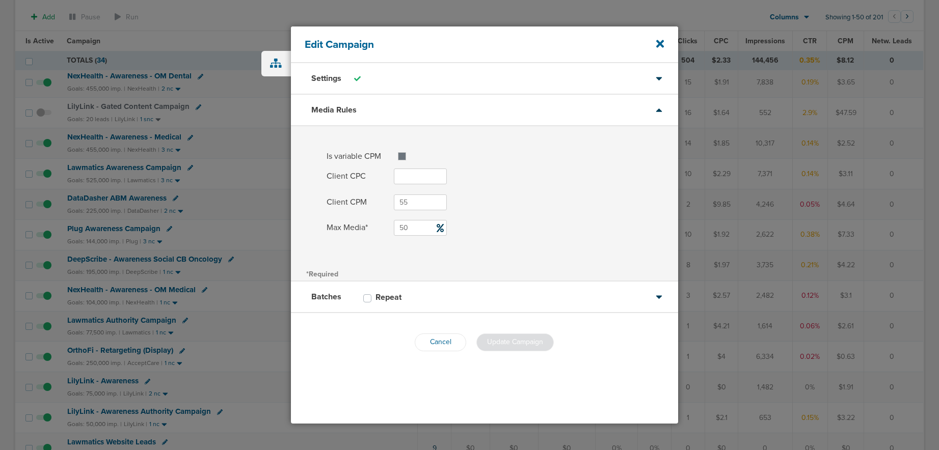
click at [443, 310] on div "Batches Repeat" at bounding box center [484, 298] width 387 height 32
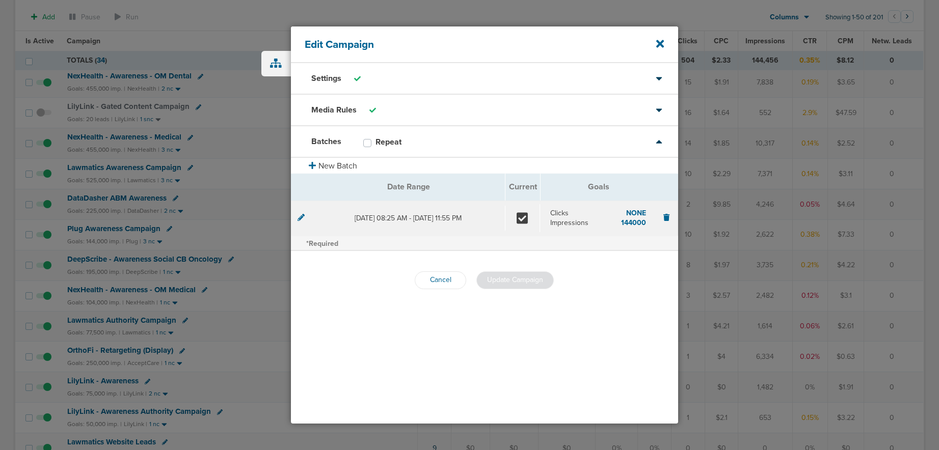
click at [300, 218] on icon at bounding box center [300, 217] width 7 height 7
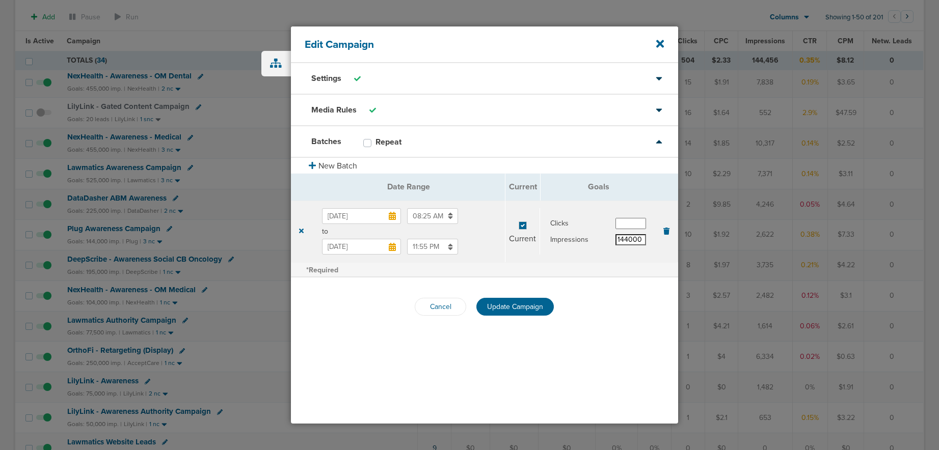
drag, startPoint x: 627, startPoint y: 240, endPoint x: 621, endPoint y: 240, distance: 6.6
click at [621, 240] on input "144000" at bounding box center [630, 239] width 31 height 11
type input "180000"
click at [522, 301] on button "Update Campaign" at bounding box center [514, 307] width 77 height 18
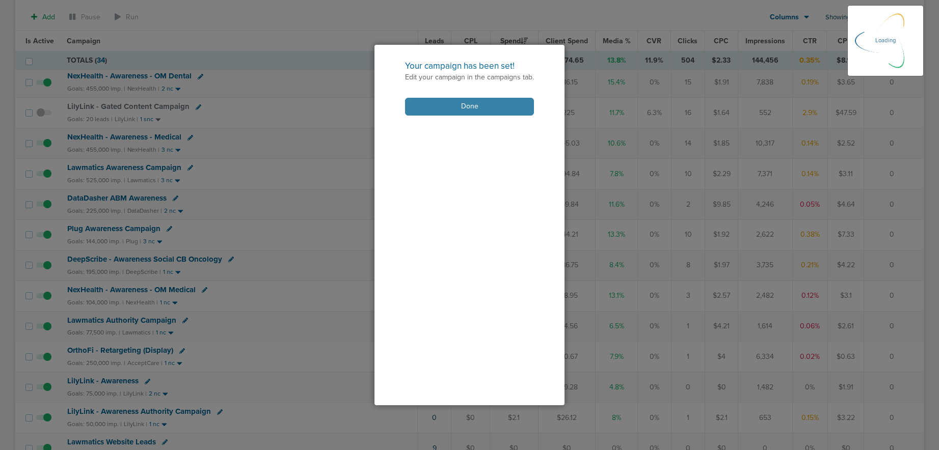
click at [448, 111] on button "Done" at bounding box center [469, 107] width 129 height 18
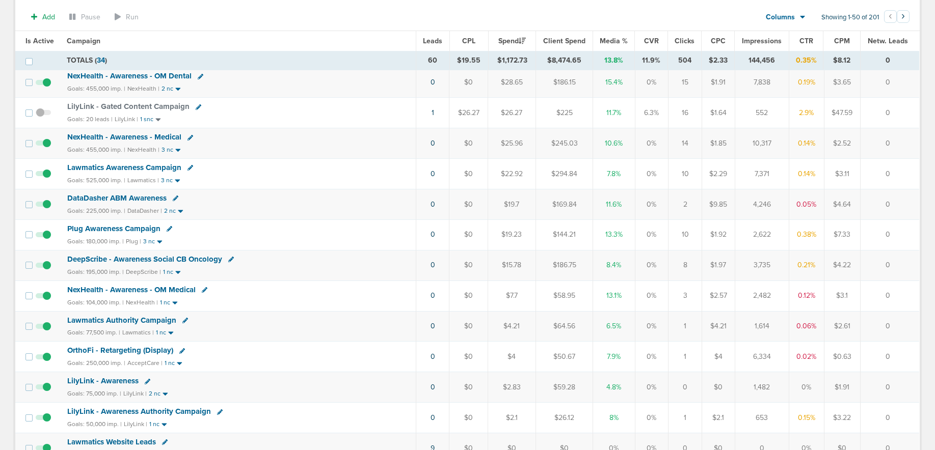
click at [148, 228] on span "Plug Awareness Campaign" at bounding box center [113, 228] width 93 height 9
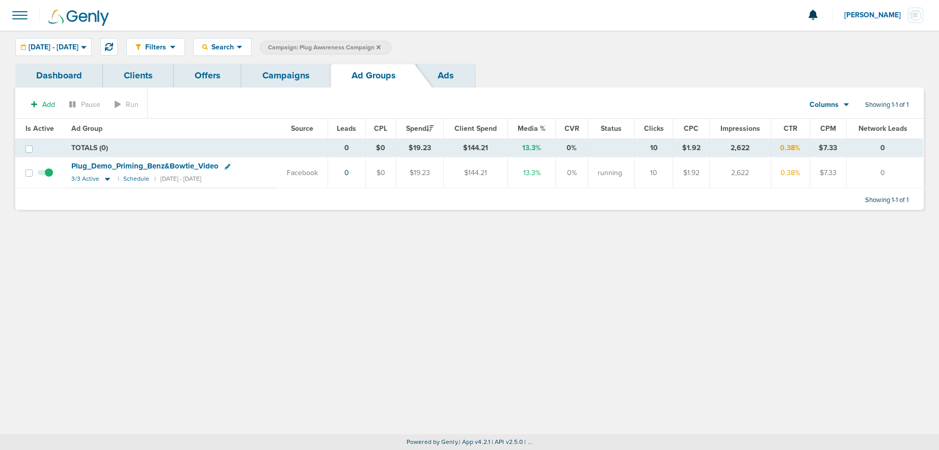
click at [225, 166] on icon at bounding box center [228, 167] width 6 height 6
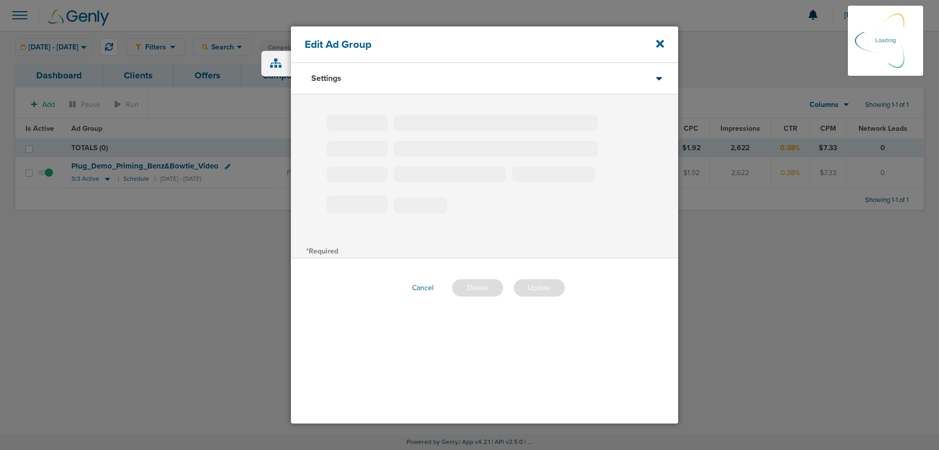
type input "Plug_Demo_Priming_Benz&Bowtie_Video"
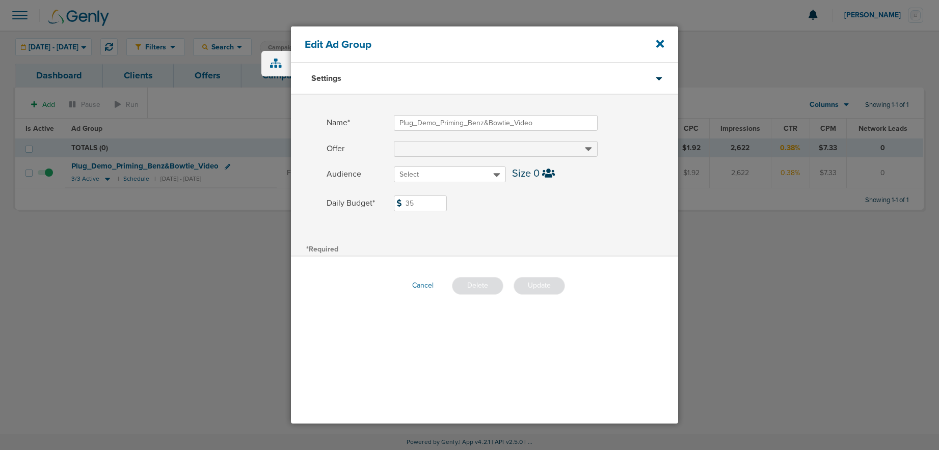
drag, startPoint x: 421, startPoint y: 204, endPoint x: 391, endPoint y: 200, distance: 30.8
click at [391, 200] on label "Daily Budget* 35 $35" at bounding box center [501, 204] width 351 height 16
type input "50"
click at [538, 285] on button "Update" at bounding box center [538, 286] width 51 height 18
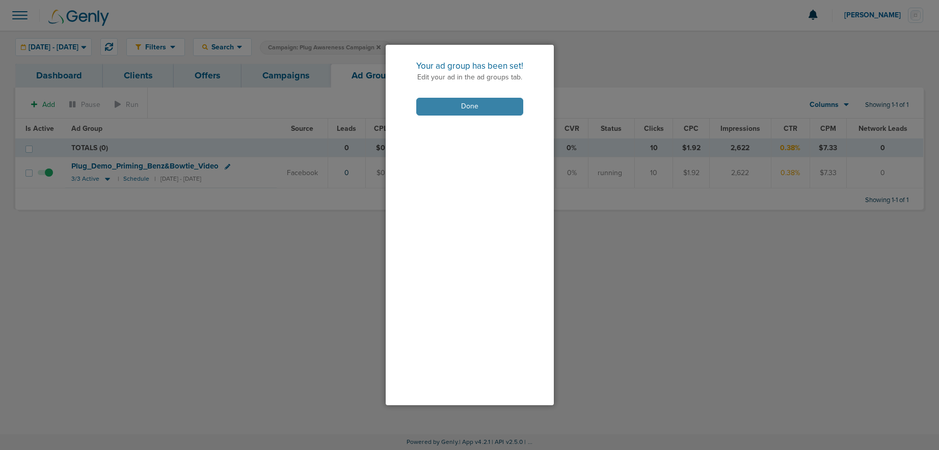
click at [474, 113] on button "Done" at bounding box center [469, 107] width 107 height 18
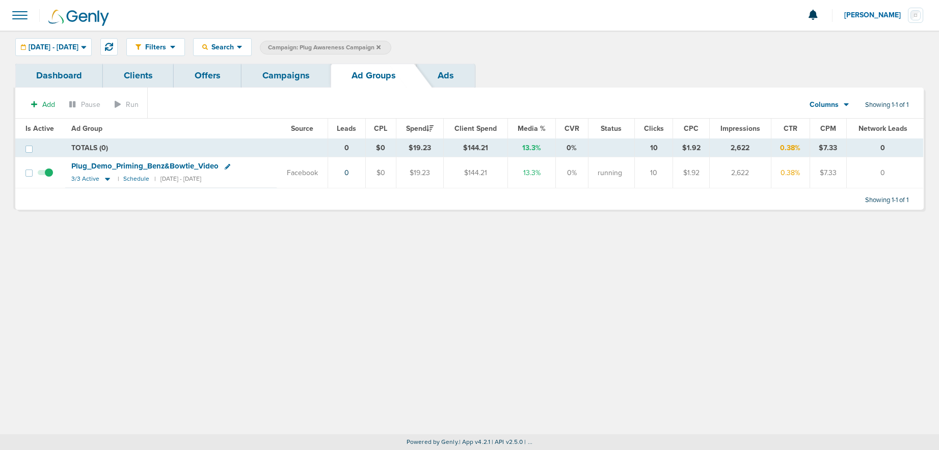
click at [290, 73] on link "Campaigns" at bounding box center [285, 76] width 89 height 24
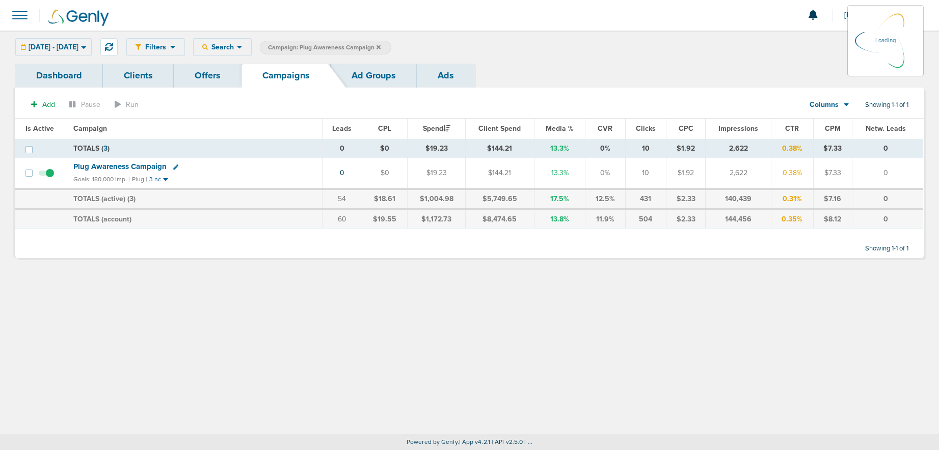
click at [380, 46] on icon at bounding box center [378, 47] width 4 height 4
click at [391, 47] on label "Campaign: Plug Awareness Campaign" at bounding box center [325, 48] width 131 height 14
click at [380, 46] on icon at bounding box center [378, 47] width 4 height 6
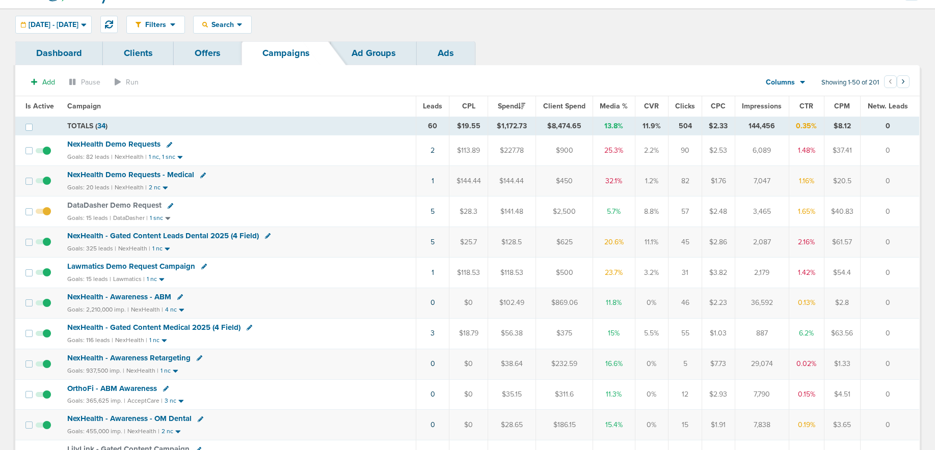
scroll to position [28, 0]
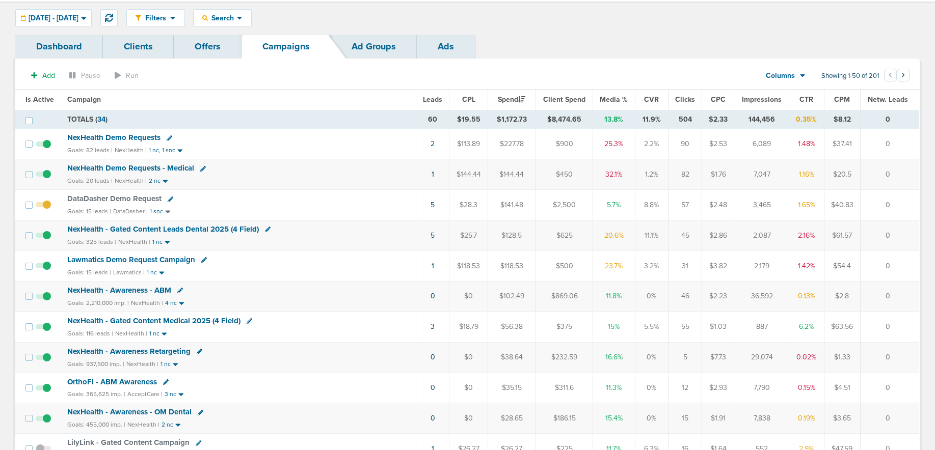
click at [249, 322] on icon at bounding box center [249, 321] width 6 height 6
select select
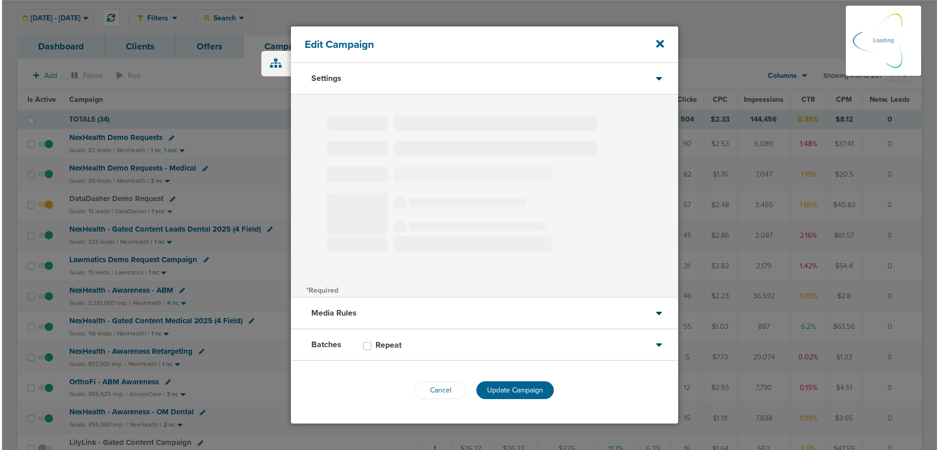
scroll to position [31, 0]
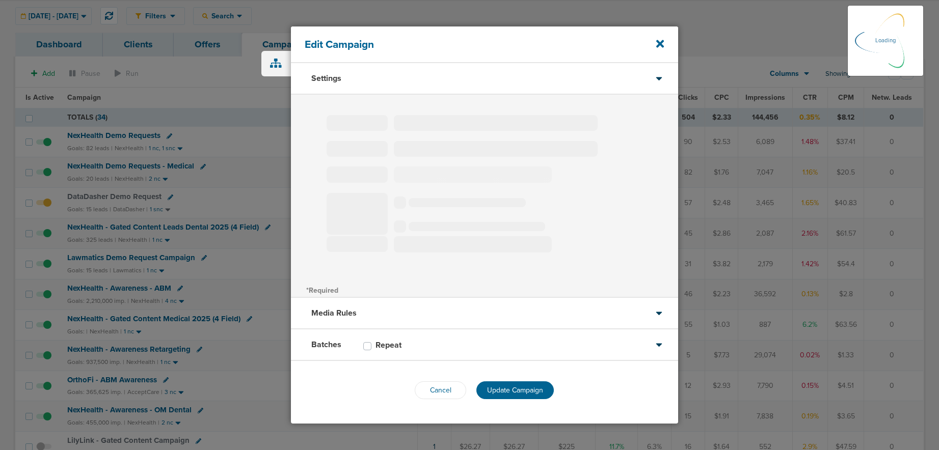
type input "NexHealth - Gated Content Medical 2025 (4 Field)"
select select "Leads"
radio input "true"
select select "readWrite"
checkbox input "true"
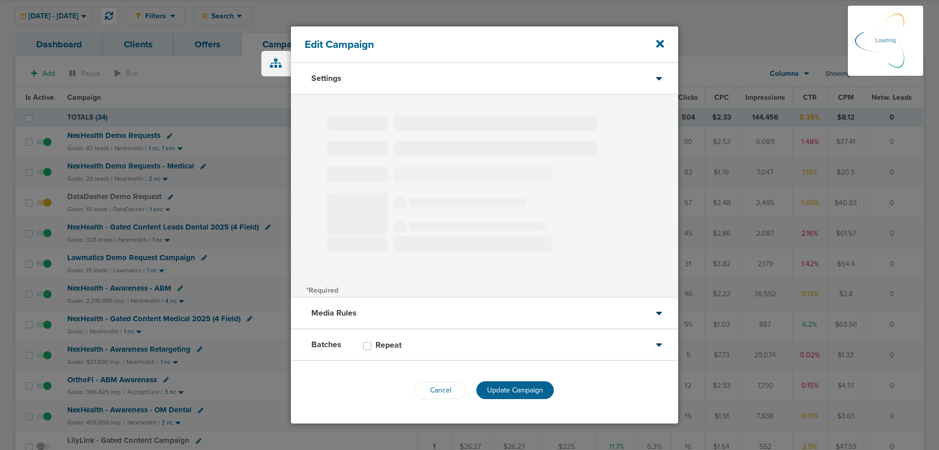
select select "1"
select select "2"
select select "3"
select select "4"
select select "6"
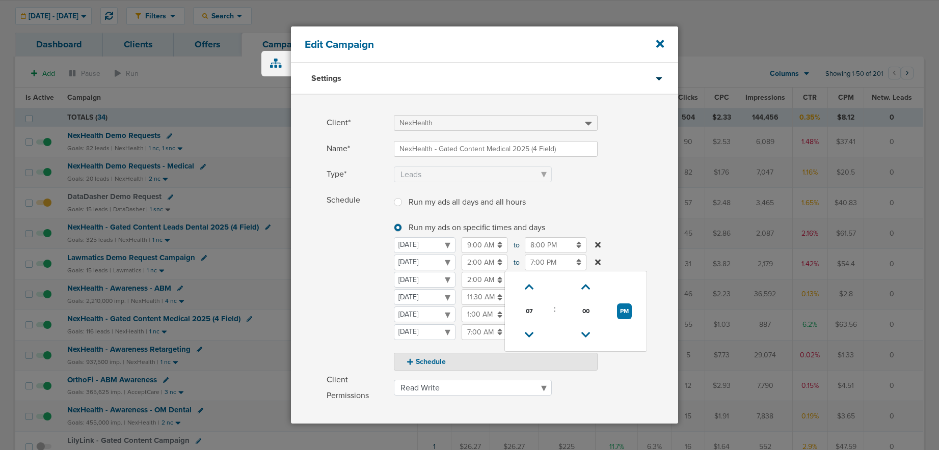
click at [531, 264] on input "7:00 PM" at bounding box center [556, 263] width 62 height 16
click at [530, 286] on icon at bounding box center [529, 287] width 9 height 6
click at [531, 289] on icon at bounding box center [529, 287] width 9 height 6
type input "9:00 PM"
click at [369, 285] on span "Schedule" at bounding box center [356, 282] width 61 height 178
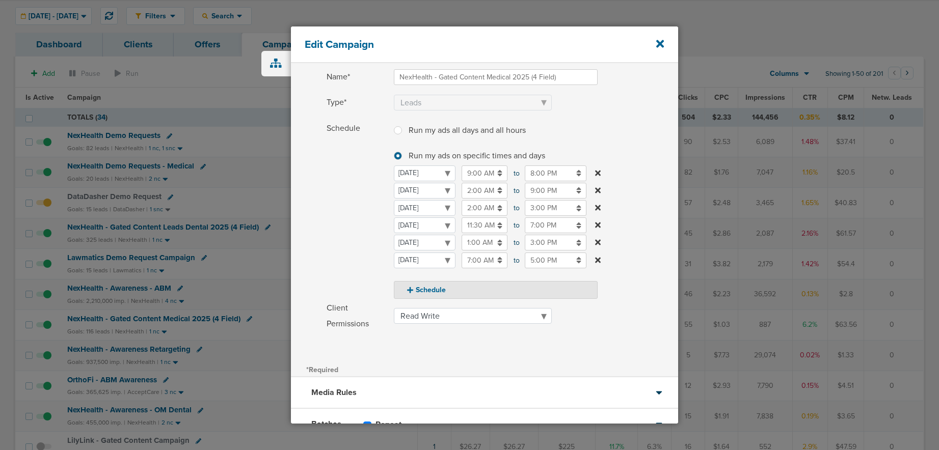
scroll to position [147, 0]
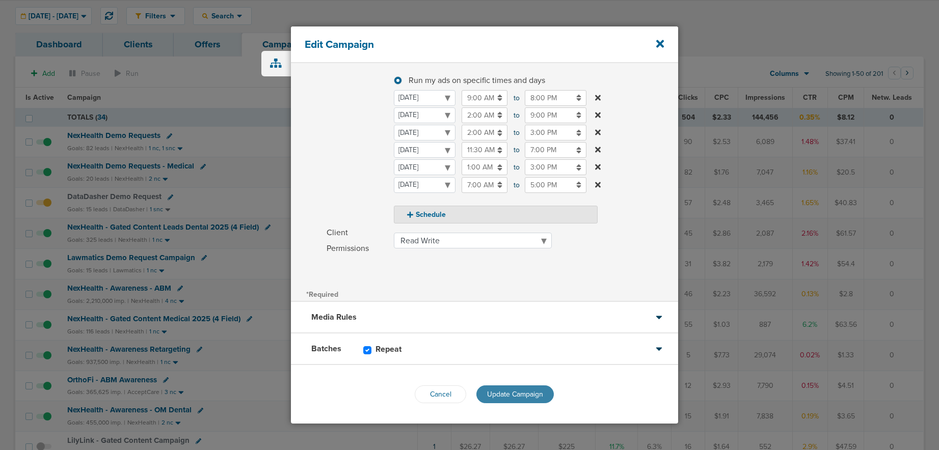
click at [500, 388] on button "Update Campaign" at bounding box center [514, 395] width 77 height 18
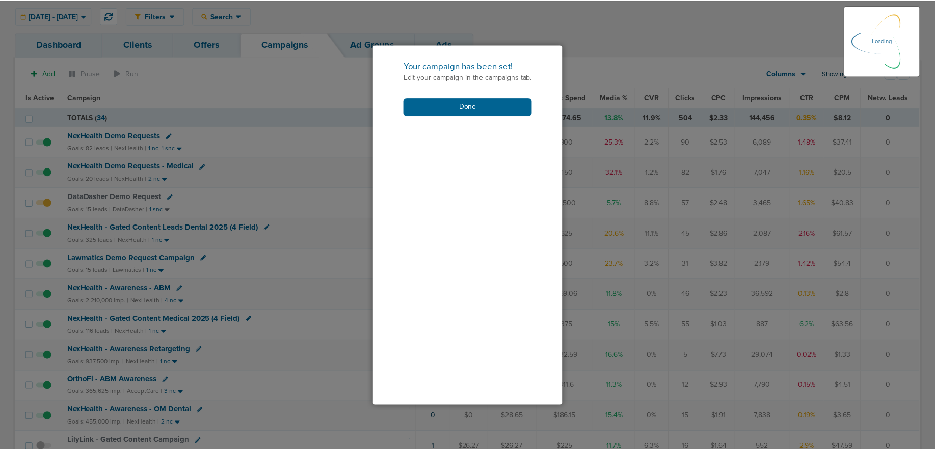
scroll to position [116, 0]
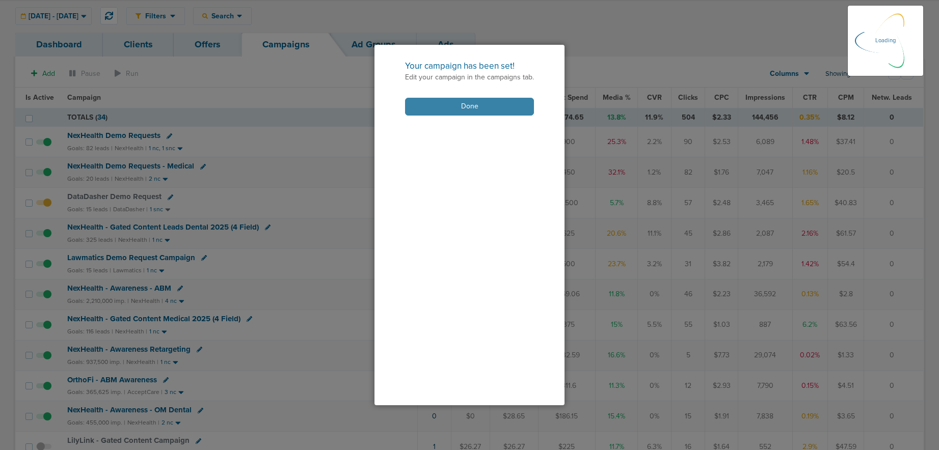
click at [474, 106] on button "Done" at bounding box center [469, 107] width 129 height 18
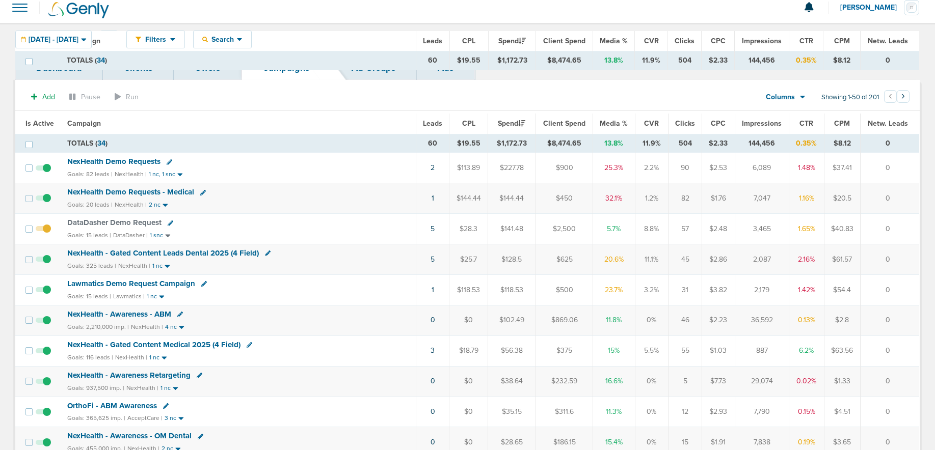
scroll to position [0, 0]
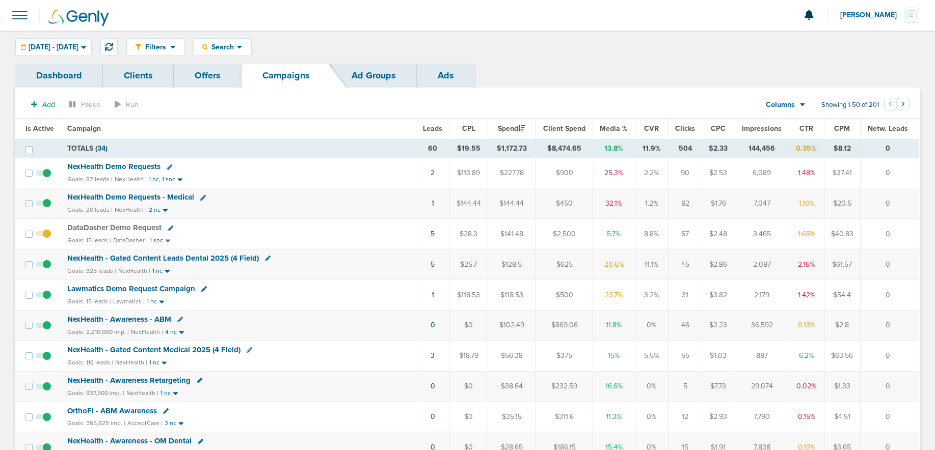
click at [109, 166] on span "NexHealth Demo Requests" at bounding box center [113, 166] width 93 height 9
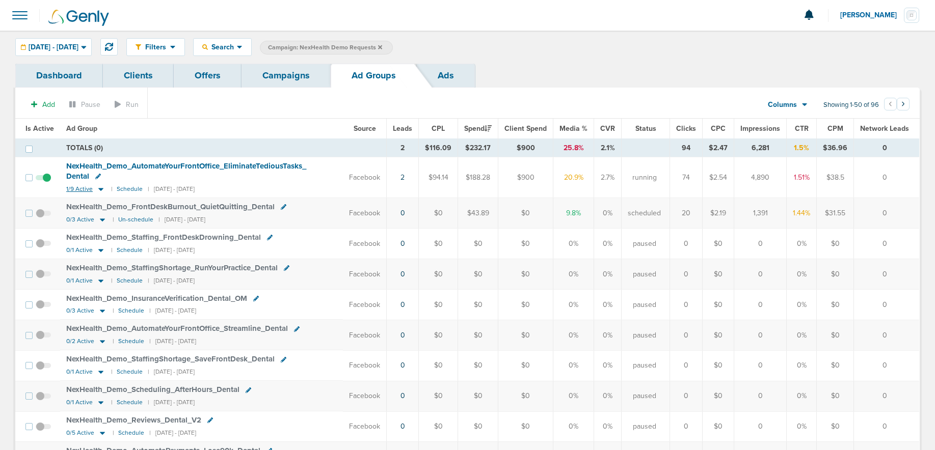
click at [99, 187] on icon at bounding box center [101, 189] width 10 height 9
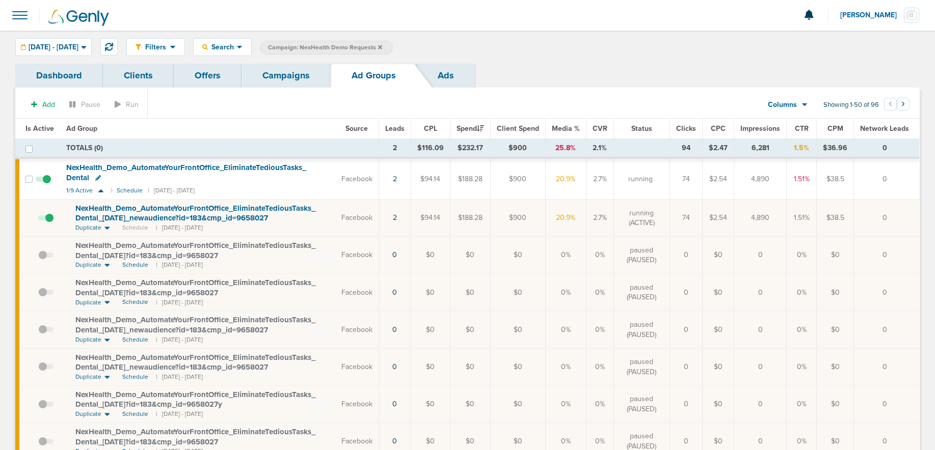
click at [97, 177] on icon at bounding box center [98, 178] width 6 height 6
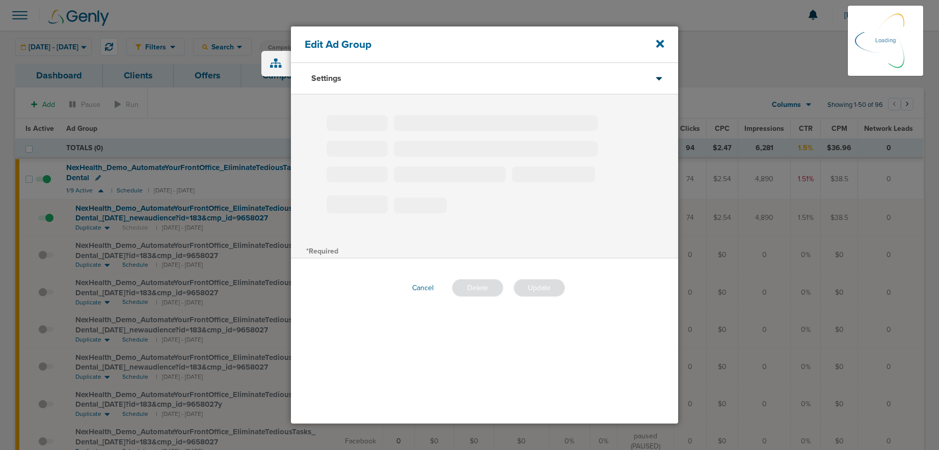
type input "NexHealth_Demo_AutomateYourFrontOffice_EliminateTediousTasks_Dental"
type input "360"
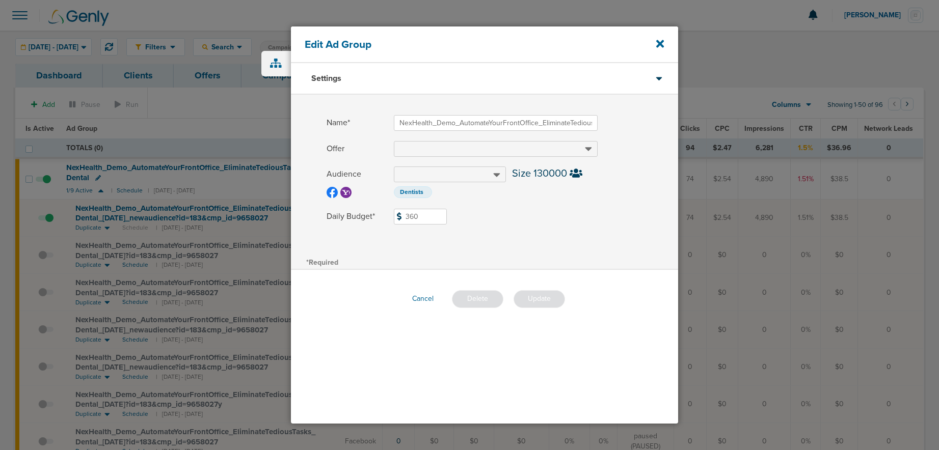
click at [664, 42] on div "Edit Ad Group" at bounding box center [484, 44] width 387 height 37
click at [661, 44] on icon at bounding box center [660, 44] width 8 height 8
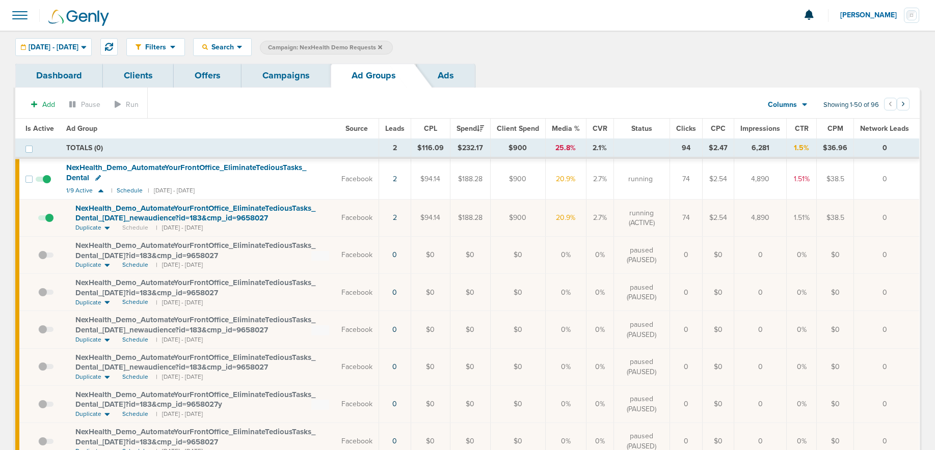
click at [247, 214] on span "NexHealth_ Demo_ AutomateYourFrontOffice_ EliminateTediousTasks_ Dental_ 08.18.…" at bounding box center [195, 213] width 240 height 19
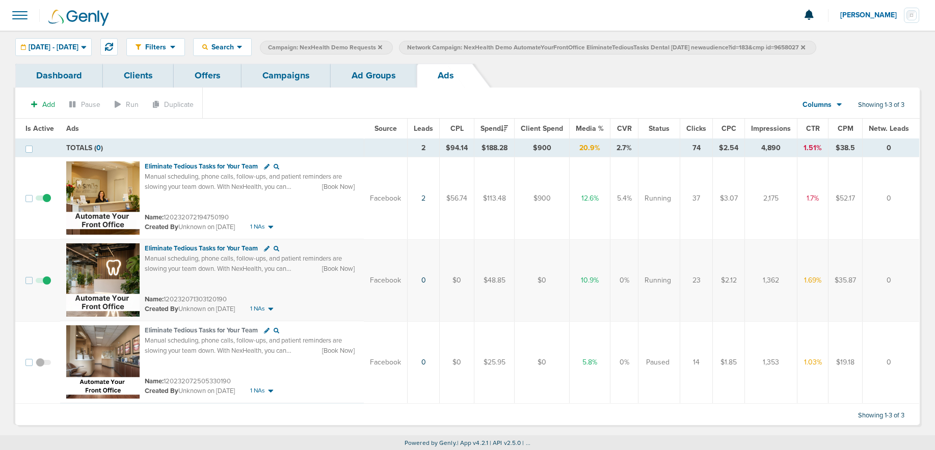
click at [46, 286] on span at bounding box center [43, 286] width 15 height 0
click at [43, 283] on input "checkbox" at bounding box center [43, 283] width 0 height 0
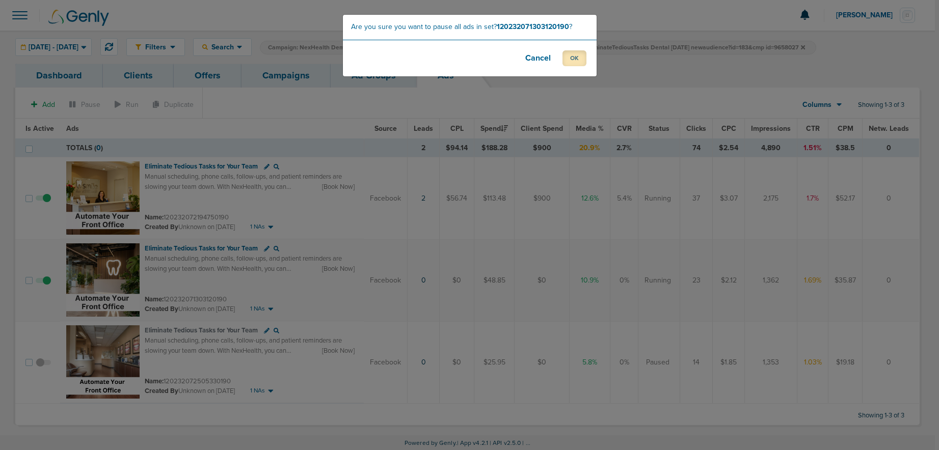
drag, startPoint x: 573, startPoint y: 58, endPoint x: 551, endPoint y: 67, distance: 23.9
click at [571, 59] on button "OK" at bounding box center [574, 58] width 24 height 16
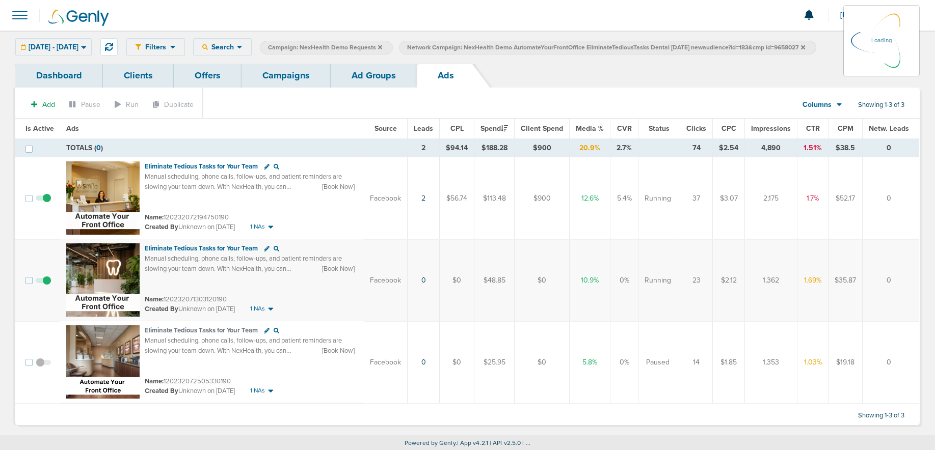
click at [296, 76] on link "Campaigns" at bounding box center [285, 76] width 89 height 24
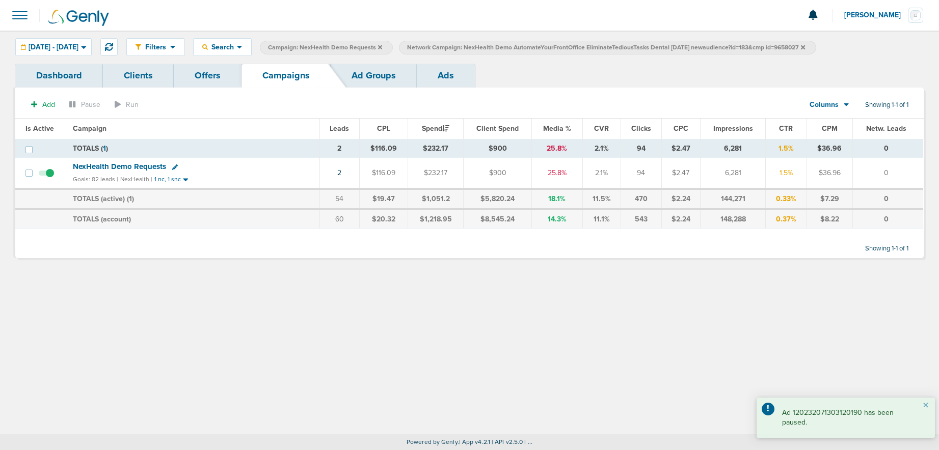
click at [805, 47] on icon at bounding box center [803, 47] width 4 height 4
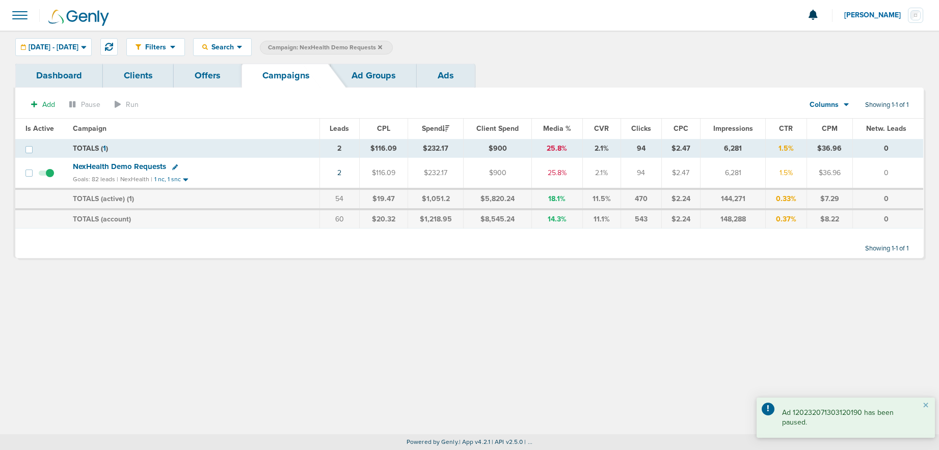
click at [393, 44] on label "Campaign: NexHealth Demo Requests" at bounding box center [326, 48] width 133 height 14
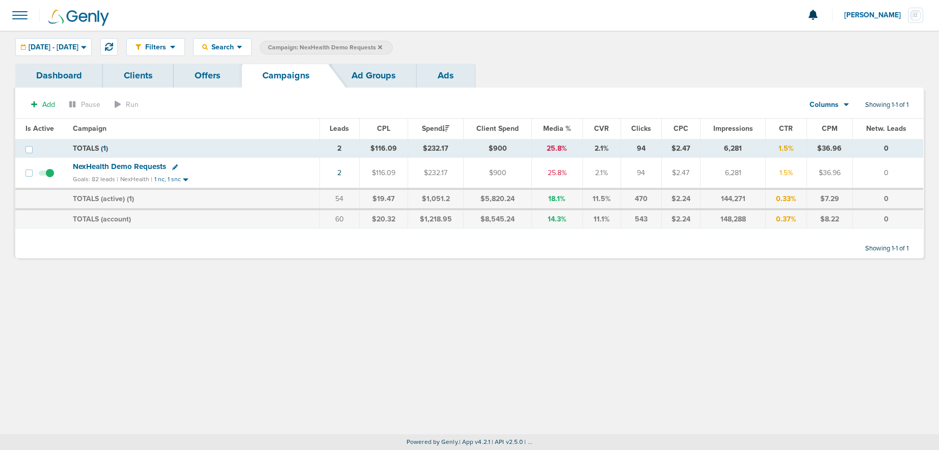
click at [382, 49] on icon at bounding box center [380, 47] width 4 height 6
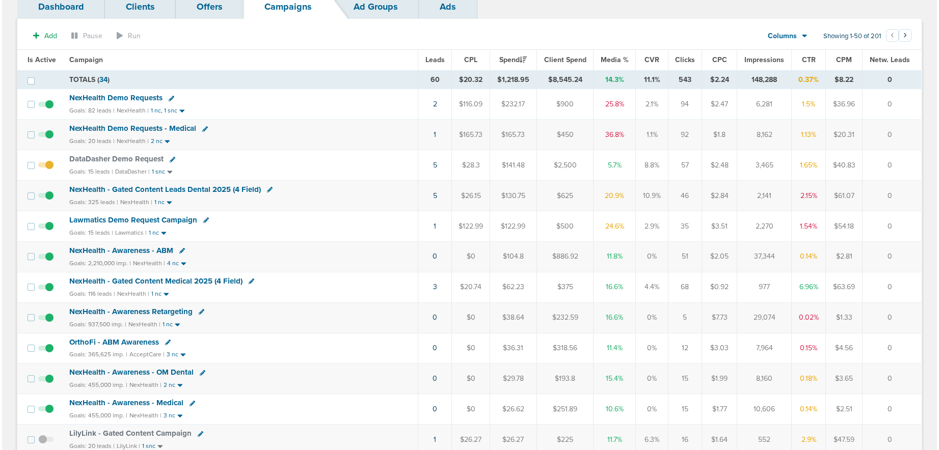
scroll to position [67, 0]
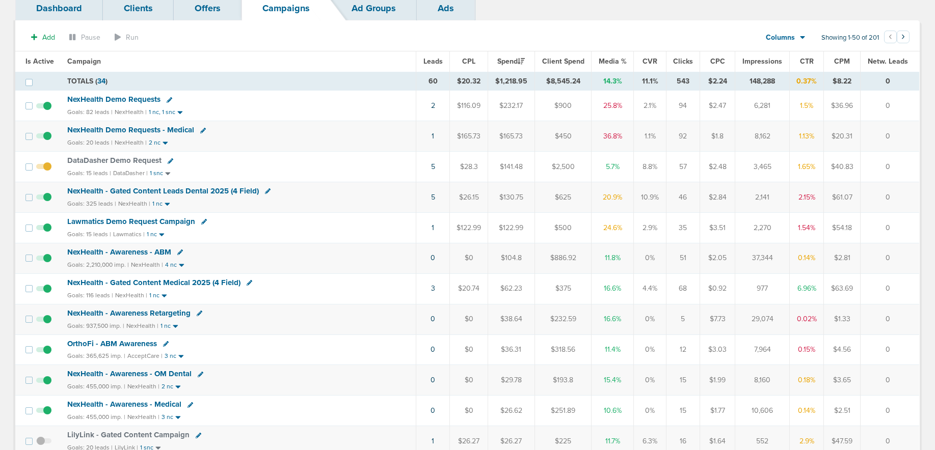
click at [204, 222] on icon at bounding box center [204, 222] width 6 height 6
select select
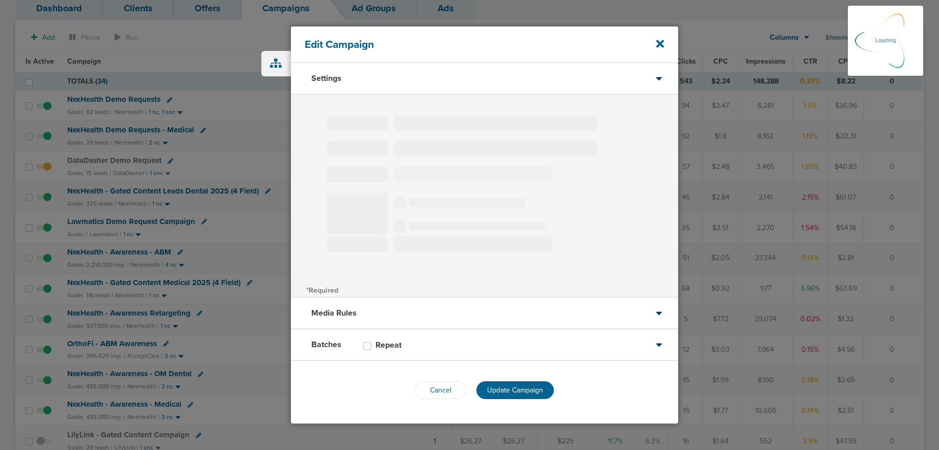
type input "Lawmatics Demo Request Campaign"
select select "Leads"
radio input "true"
select select "readWrite"
select select "1"
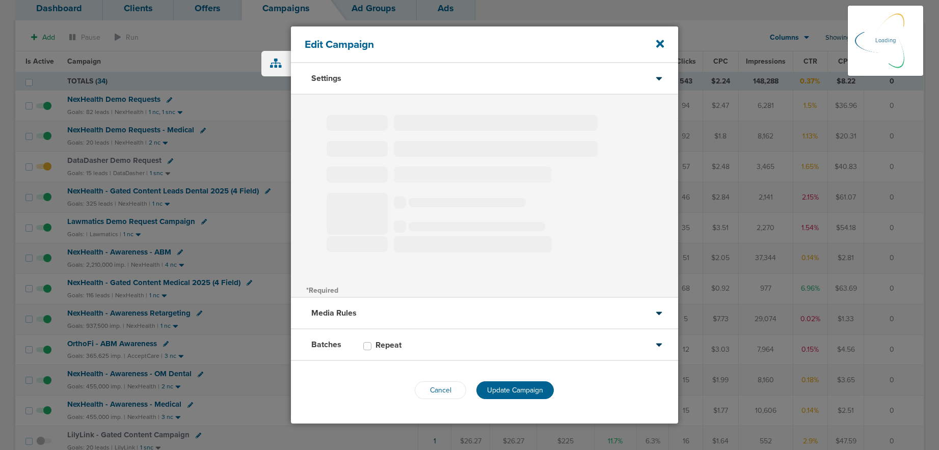
select select "2"
select select "3"
select select "4"
select select "6"
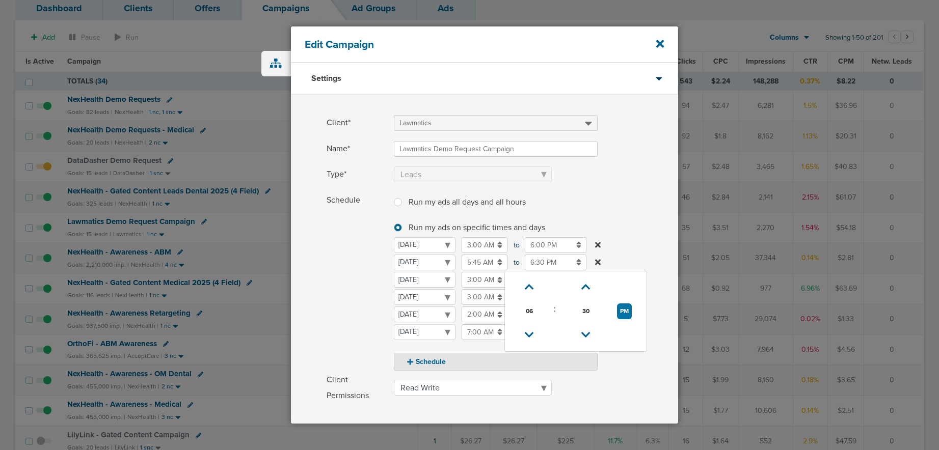
click at [544, 264] on input "6:30 PM" at bounding box center [556, 263] width 62 height 16
click at [526, 332] on icon at bounding box center [529, 335] width 9 height 6
type input "4:30 PM"
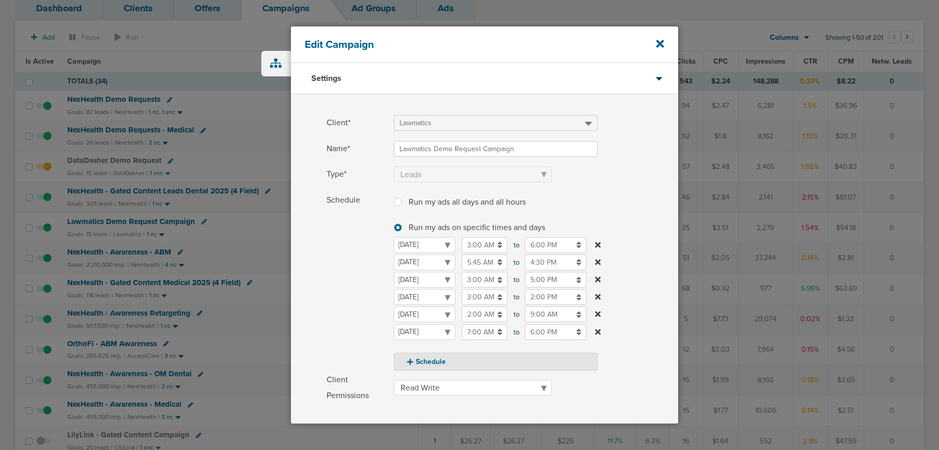
click at [327, 301] on span "Schedule" at bounding box center [356, 282] width 61 height 178
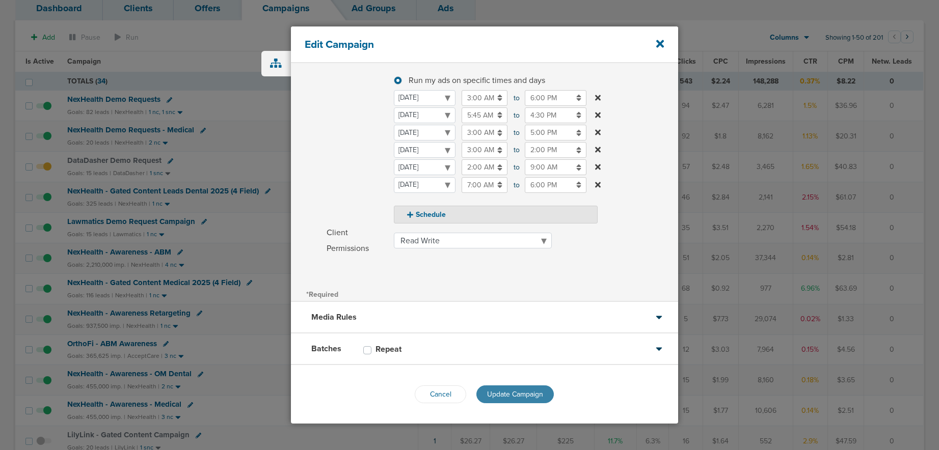
click at [505, 395] on span "Update Campaign" at bounding box center [515, 394] width 56 height 9
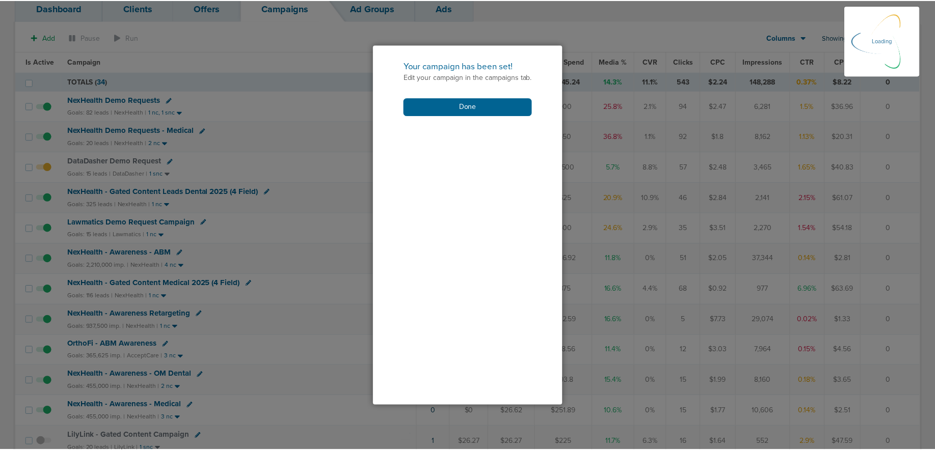
scroll to position [116, 0]
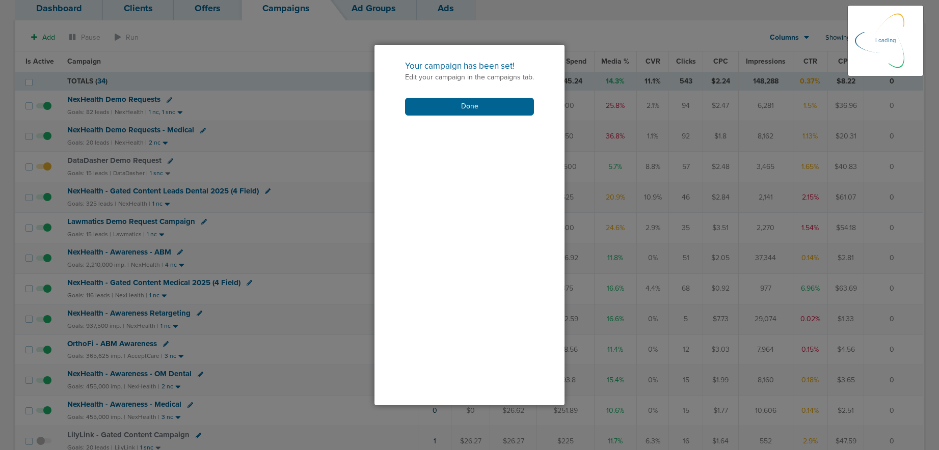
drag, startPoint x: 429, startPoint y: 107, endPoint x: 402, endPoint y: 131, distance: 36.1
click at [429, 108] on button "Done" at bounding box center [469, 107] width 129 height 18
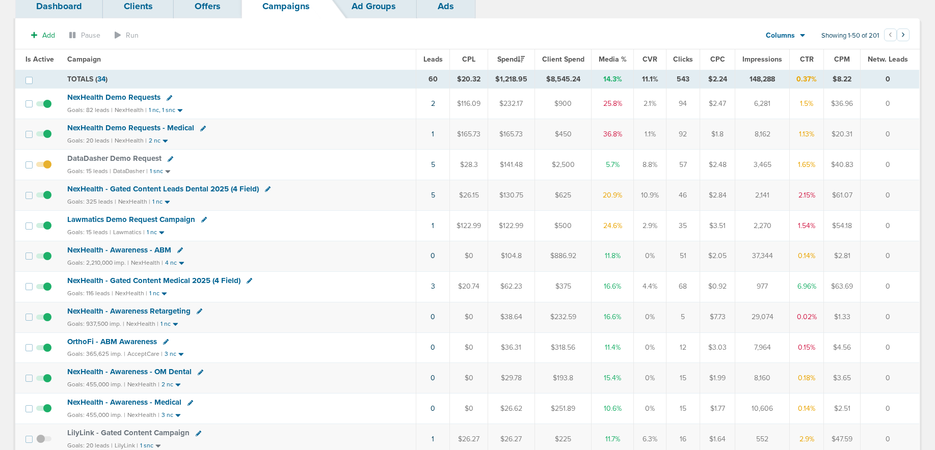
scroll to position [67, 0]
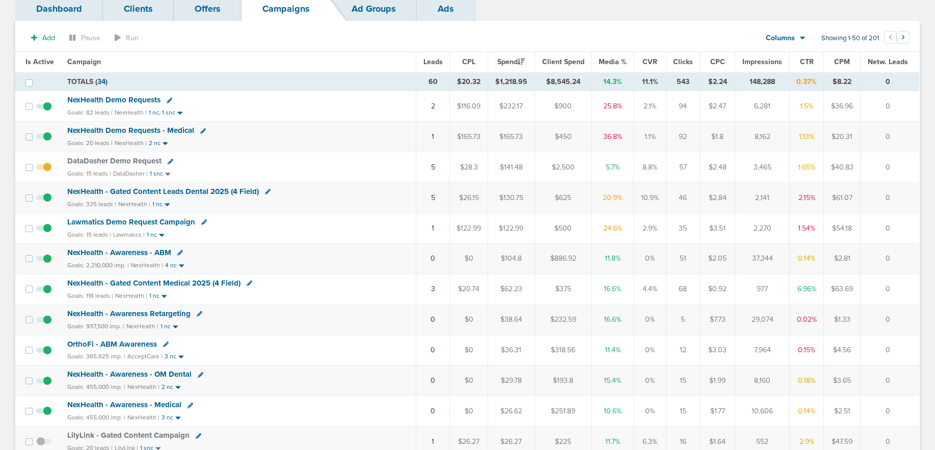
click at [153, 130] on span "NexHealth Demo Requests - Medical" at bounding box center [130, 130] width 127 height 9
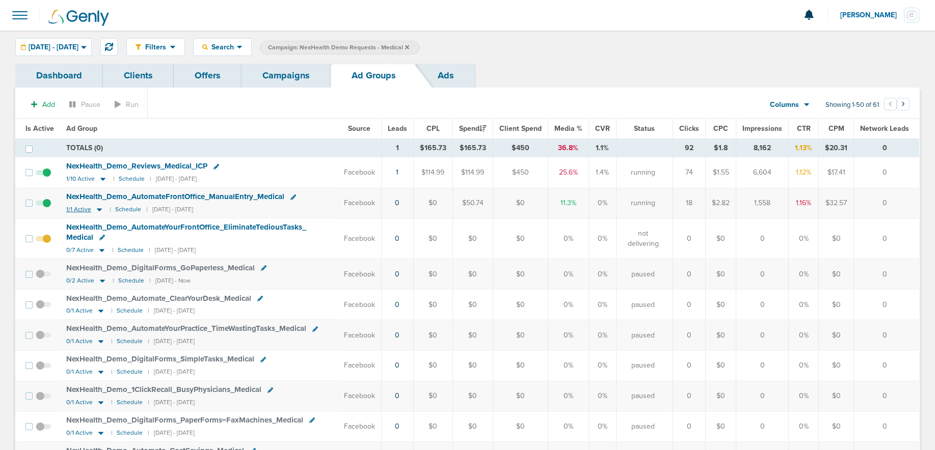
click at [98, 211] on icon at bounding box center [99, 209] width 10 height 9
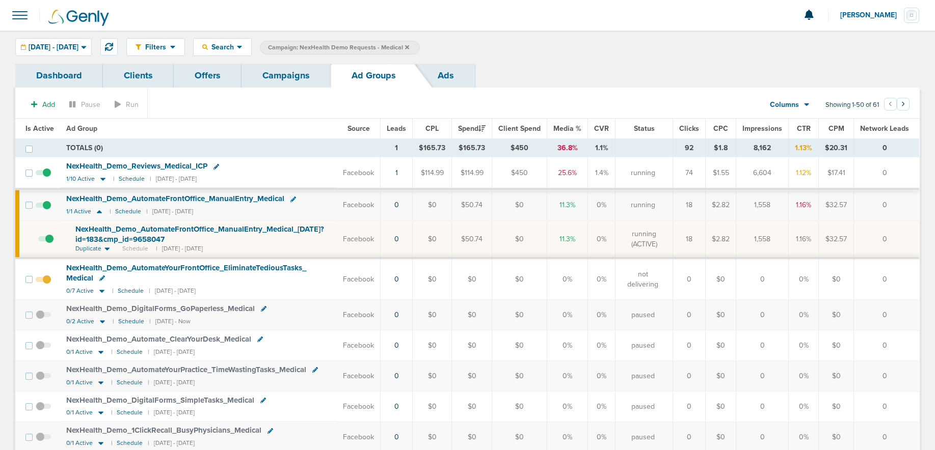
click at [102, 233] on span "NexHealth_ Demo_ AutomateFrontOffice_ ManualEntry_ Medical_ 08.19.25?id=183&cmp…" at bounding box center [199, 234] width 249 height 19
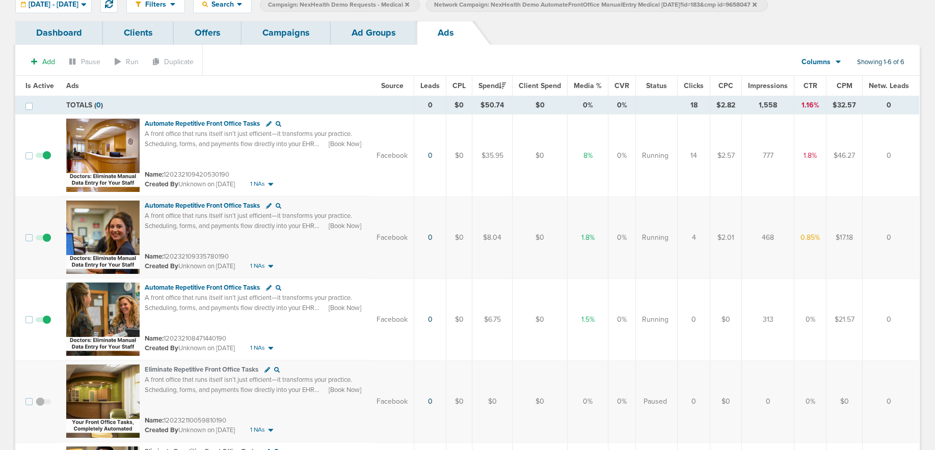
scroll to position [46, 0]
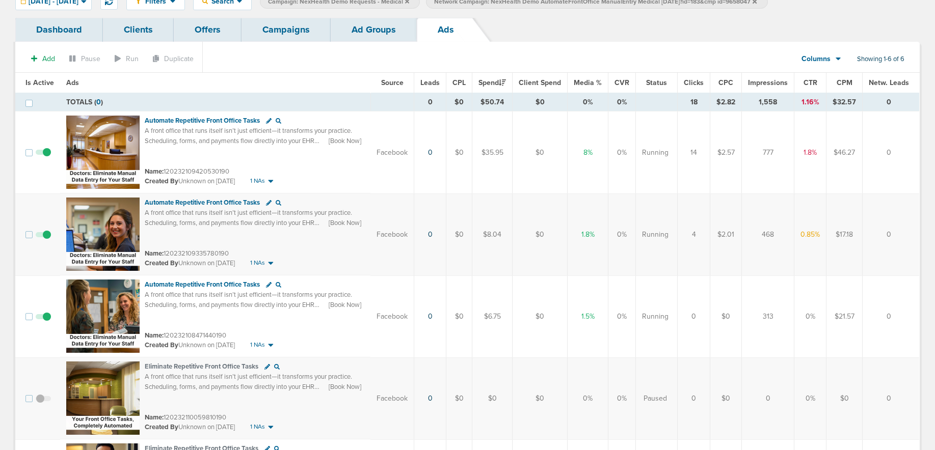
click at [45, 322] on span at bounding box center [43, 322] width 15 height 0
click at [43, 319] on input "checkbox" at bounding box center [43, 319] width 0 height 0
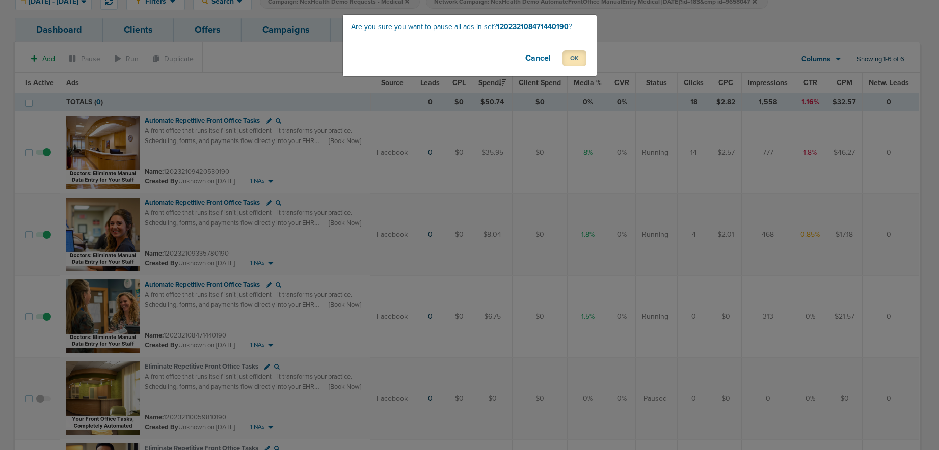
drag, startPoint x: 578, startPoint y: 58, endPoint x: 549, endPoint y: 118, distance: 66.3
click at [578, 59] on button "OK" at bounding box center [574, 58] width 24 height 16
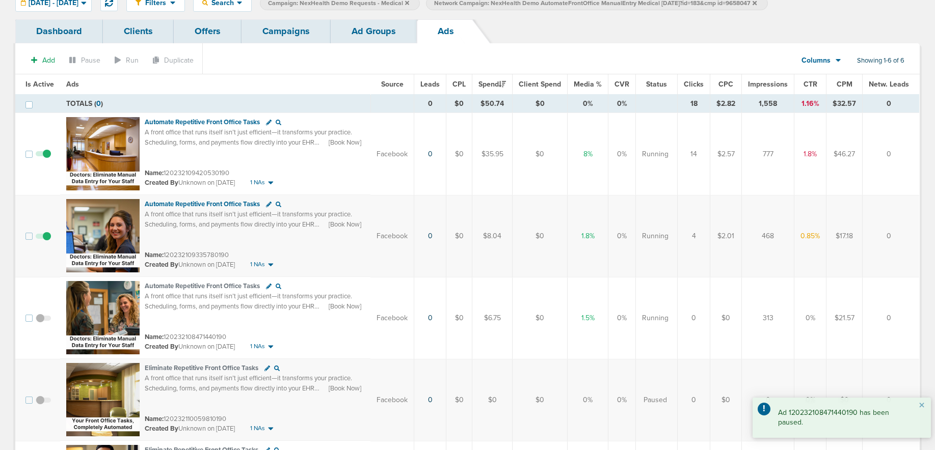
scroll to position [18, 0]
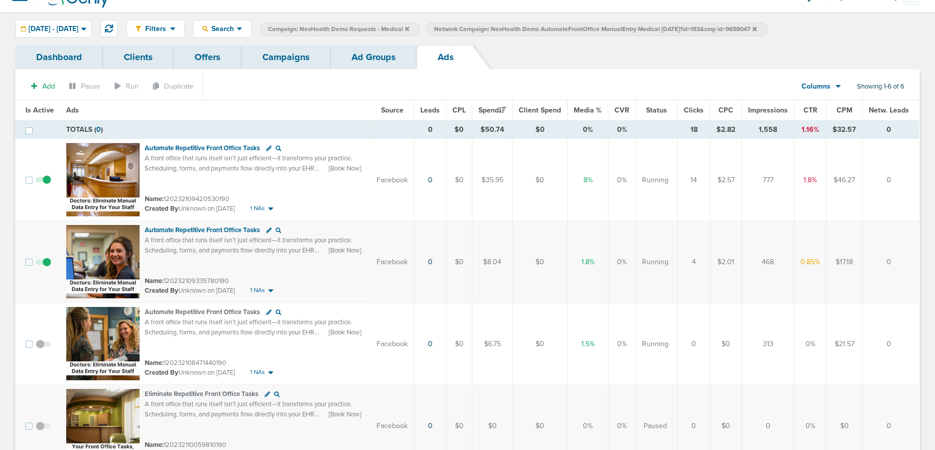
click at [354, 54] on link "Ad Groups" at bounding box center [374, 57] width 86 height 24
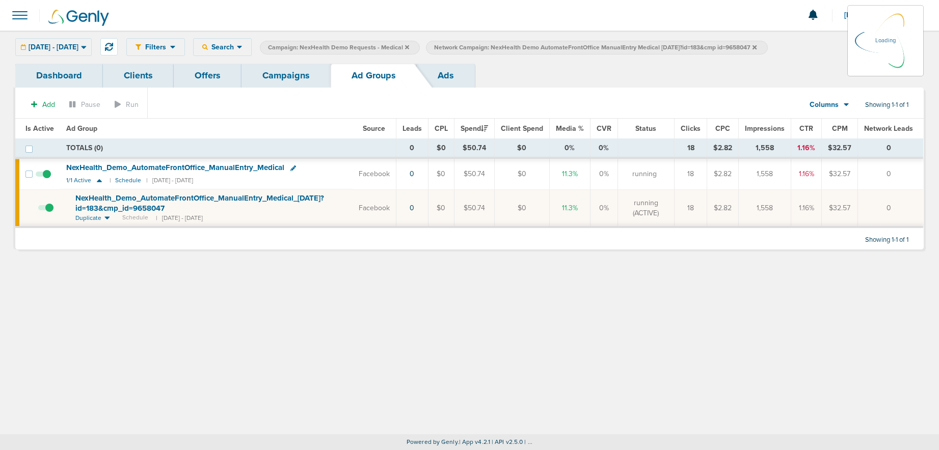
click at [279, 74] on link "Campaigns" at bounding box center [285, 76] width 89 height 24
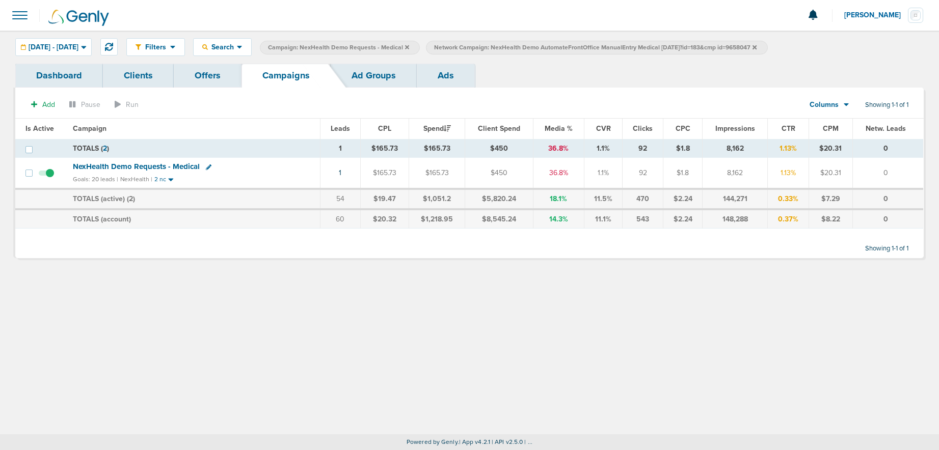
click at [756, 46] on icon at bounding box center [754, 47] width 4 height 4
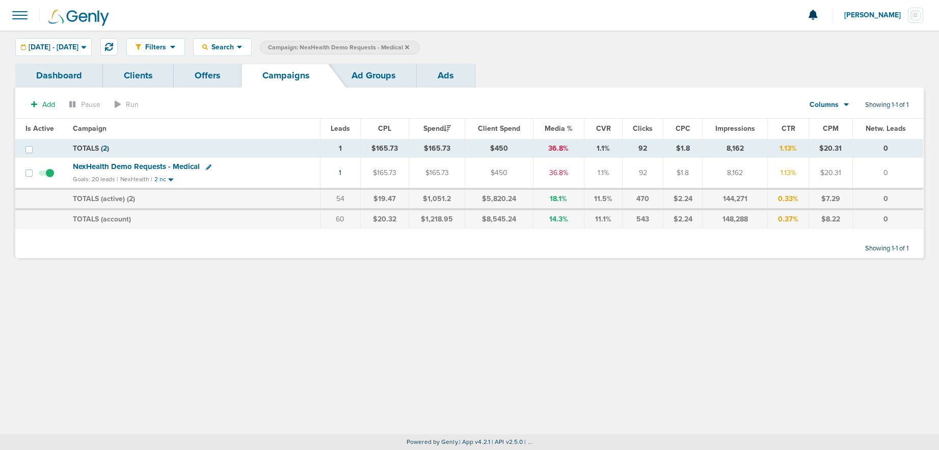
click at [409, 45] on icon at bounding box center [407, 47] width 4 height 6
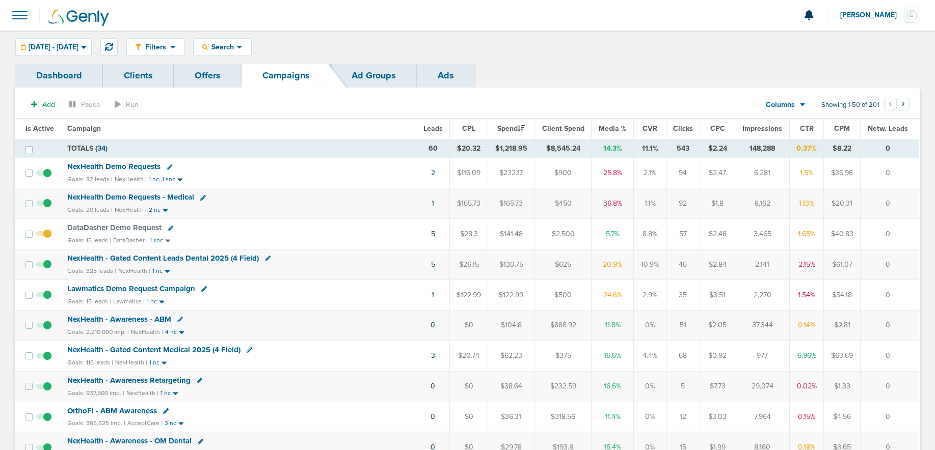
click at [875, 12] on span "[PERSON_NAME]" at bounding box center [872, 15] width 64 height 7
click at [844, 38] on link "Sign Out" at bounding box center [868, 44] width 102 height 13
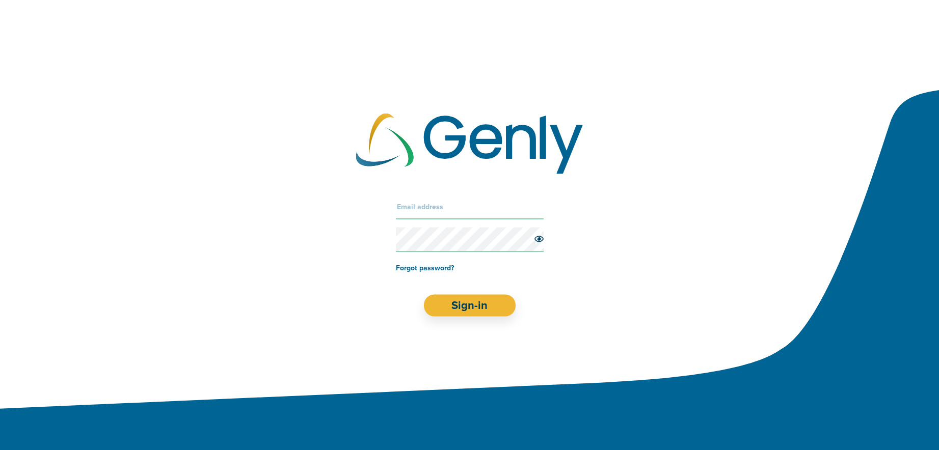
click at [464, 203] on input "text" at bounding box center [470, 207] width 148 height 24
click at [412, 200] on input "text" at bounding box center [470, 207] width 148 height 24
type input "[EMAIL_ADDRESS][DOMAIN_NAME]"
click at [445, 306] on button "Sign-in" at bounding box center [469, 306] width 92 height 22
